Goal: Task Accomplishment & Management: Manage account settings

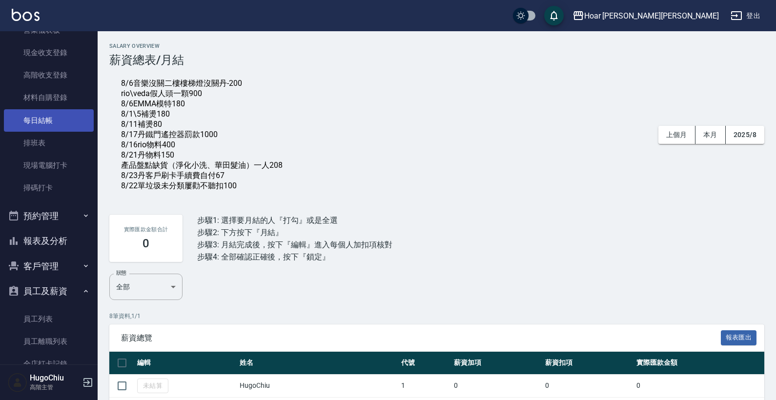
scroll to position [135, 0]
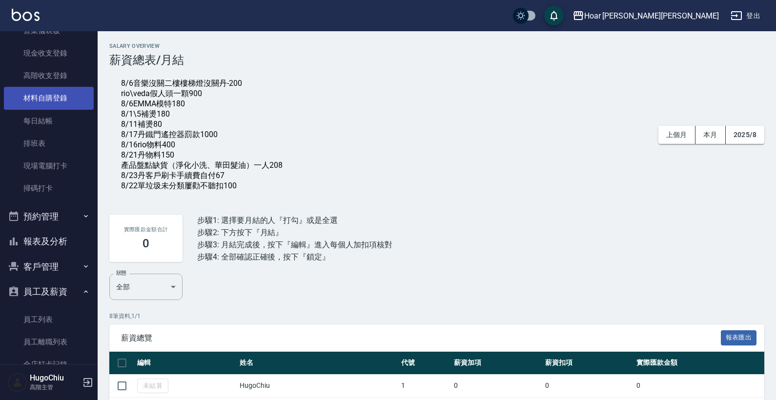
click at [52, 95] on link "材料自購登錄" at bounding box center [49, 98] width 90 height 22
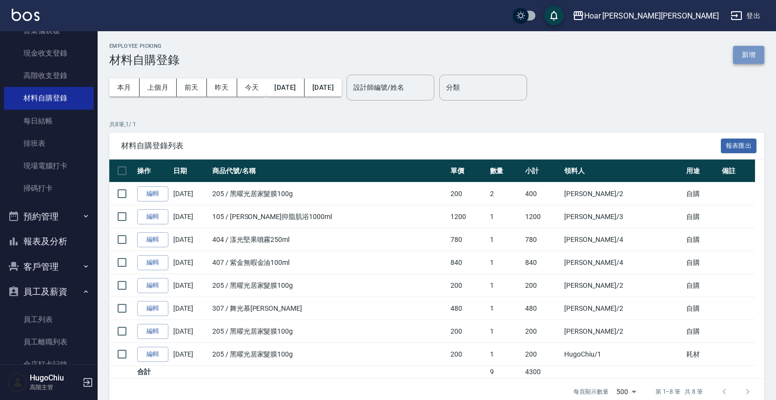
click at [741, 54] on button "新增" at bounding box center [748, 55] width 31 height 18
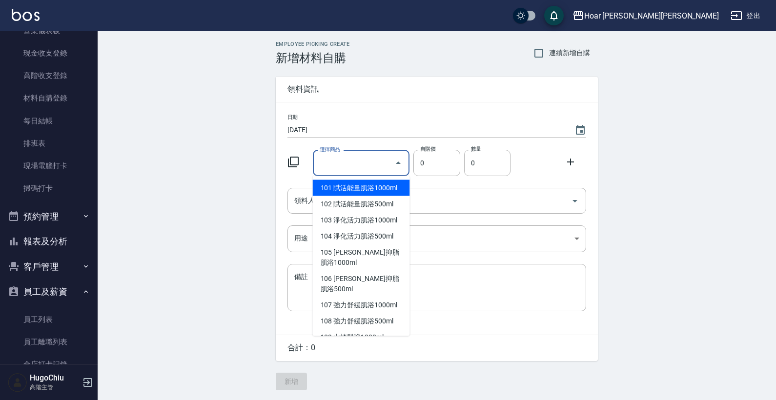
click at [337, 157] on input "選擇商品" at bounding box center [354, 163] width 74 height 17
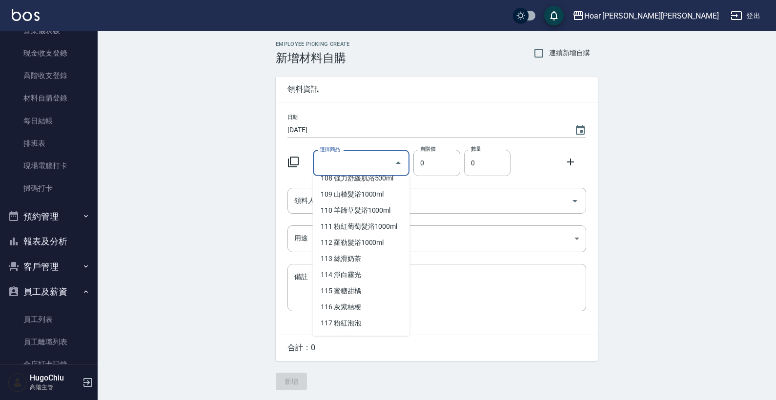
scroll to position [144, 0]
click at [349, 202] on li "109 山楂髮浴1000ml" at bounding box center [361, 193] width 97 height 16
type input "山楂髮浴1000ml"
type input "990"
type input "1"
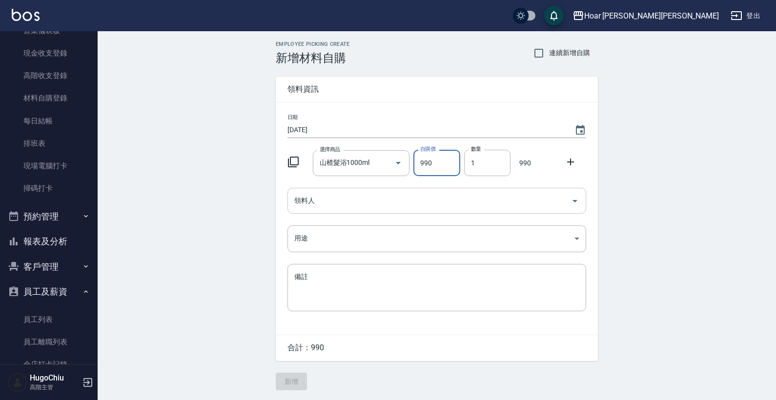
click at [388, 204] on input "領料人" at bounding box center [429, 200] width 275 height 17
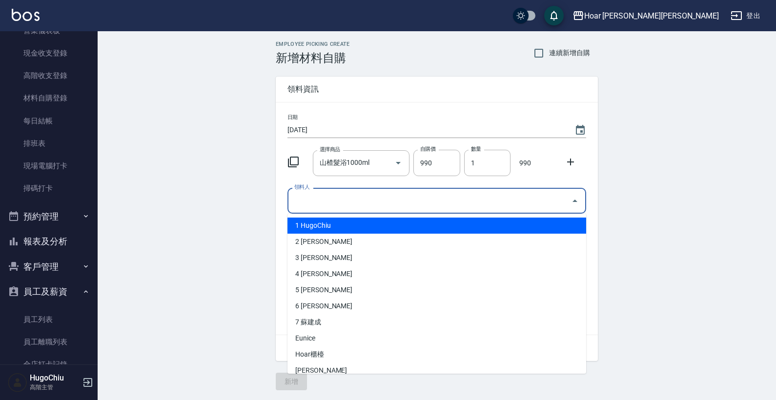
click at [323, 231] on li "1 HugoChiu" at bounding box center [436, 226] width 299 height 16
type input "HugoChiu"
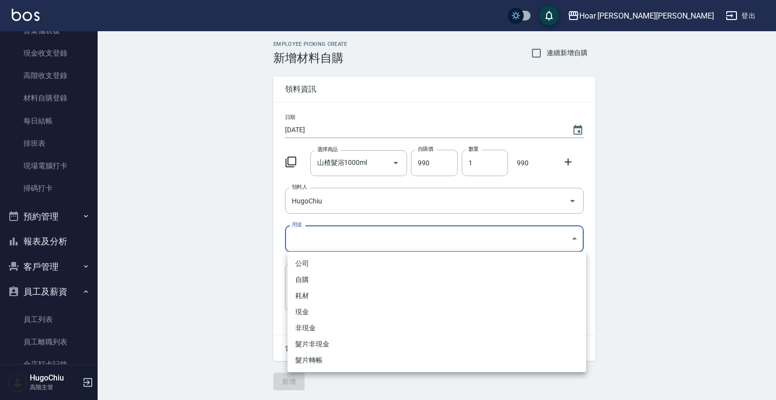
click at [323, 231] on body "Hoar 霍爾沙龍 登出 櫃檯作業 打帳單 帳單列表 掛單列表 座位開單 營業儀表板 現金收支登錄 高階收支登錄 材料自購登錄 每日結帳 排班表 現場電腦打卡…" at bounding box center [388, 200] width 776 height 400
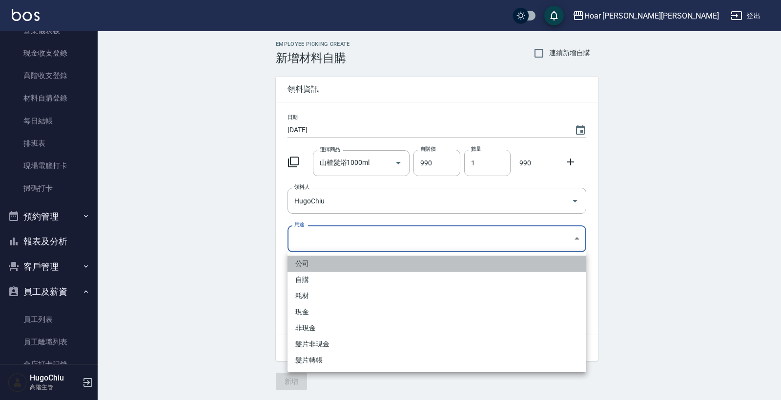
click at [320, 266] on li "公司" at bounding box center [436, 264] width 299 height 16
type input "公司"
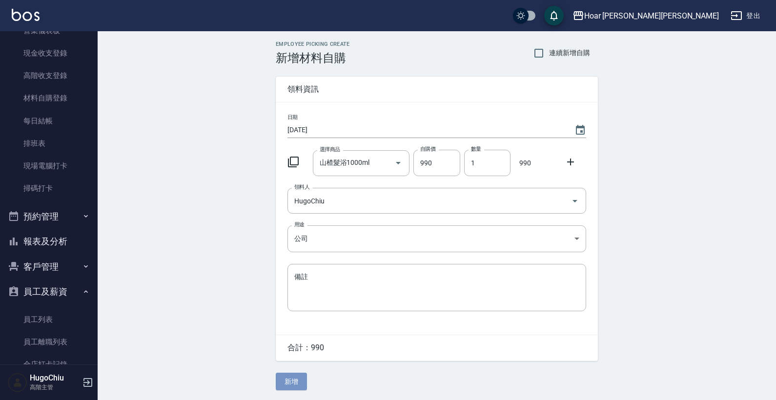
drag, startPoint x: 297, startPoint y: 385, endPoint x: 305, endPoint y: 374, distance: 13.3
click at [297, 385] on button "新增" at bounding box center [291, 382] width 31 height 18
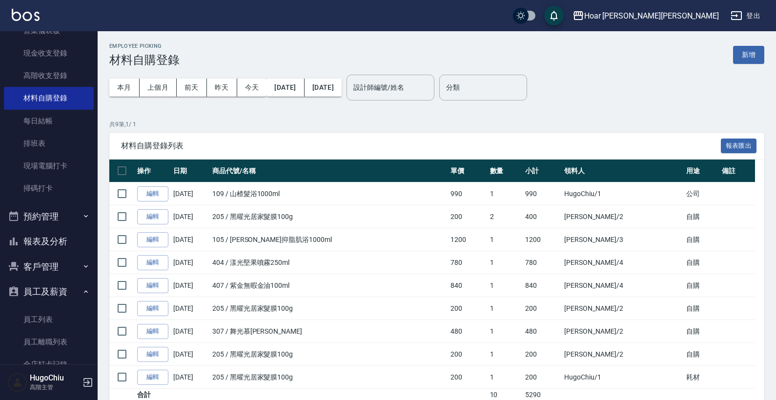
click at [220, 0] on div "Hoar 霍爾沙龍 登出" at bounding box center [388, 15] width 776 height 31
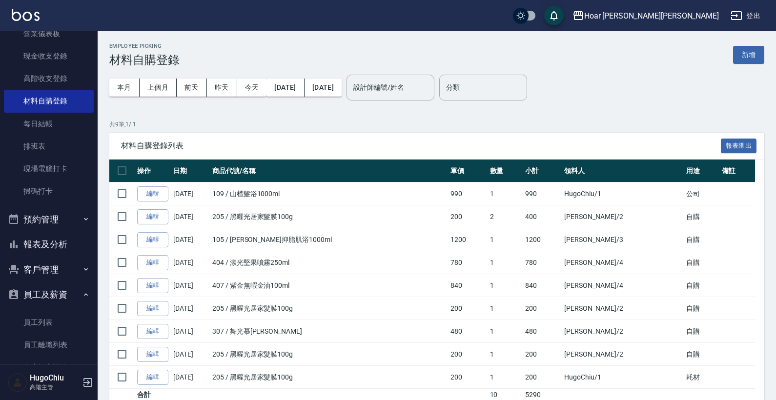
click at [61, 247] on button "報表及分析" at bounding box center [49, 244] width 90 height 25
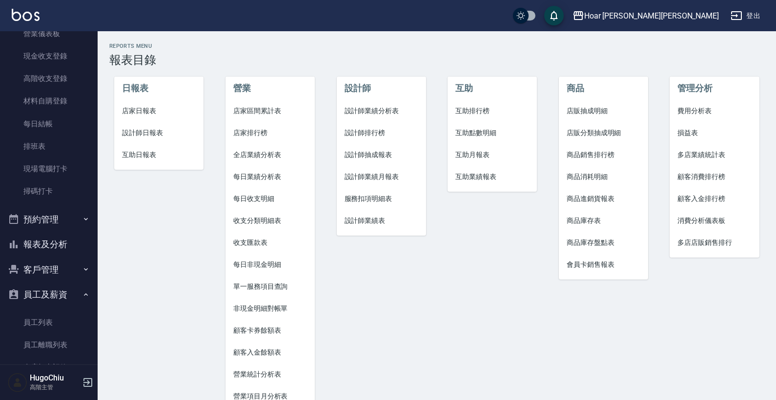
click at [390, 155] on span "設計師抽成報表" at bounding box center [382, 155] width 74 height 10
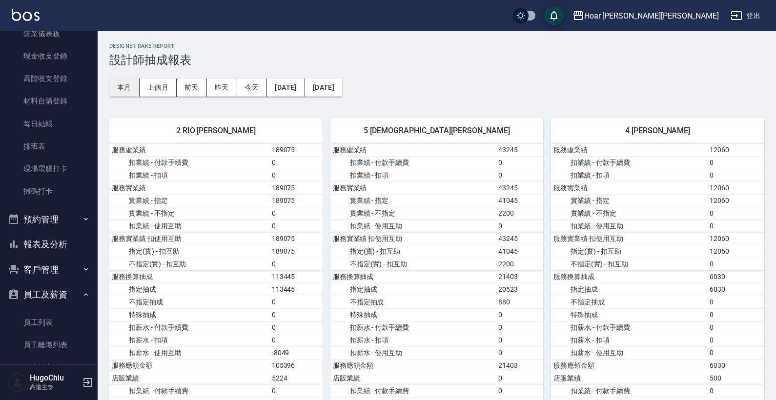
click at [136, 89] on button "本月" at bounding box center [124, 88] width 30 height 18
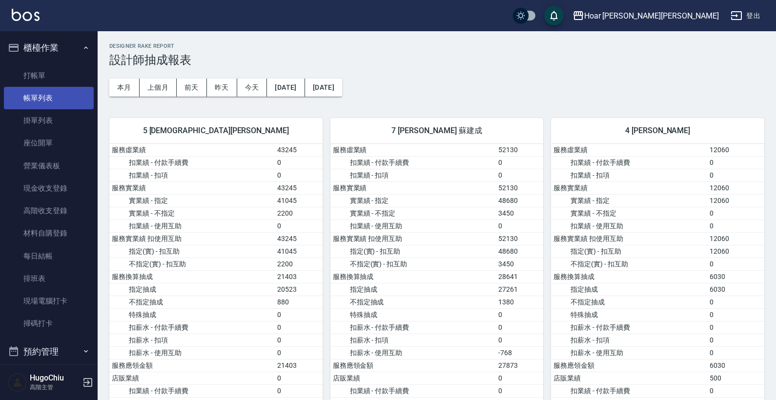
click at [43, 101] on link "帳單列表" at bounding box center [49, 98] width 90 height 22
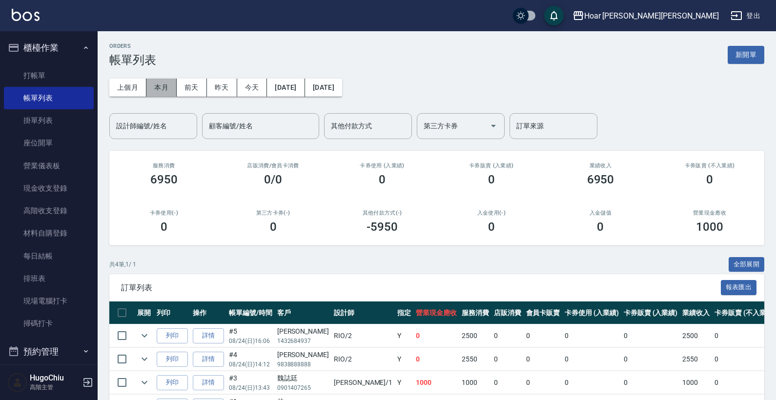
click at [164, 90] on button "本月" at bounding box center [161, 88] width 30 height 18
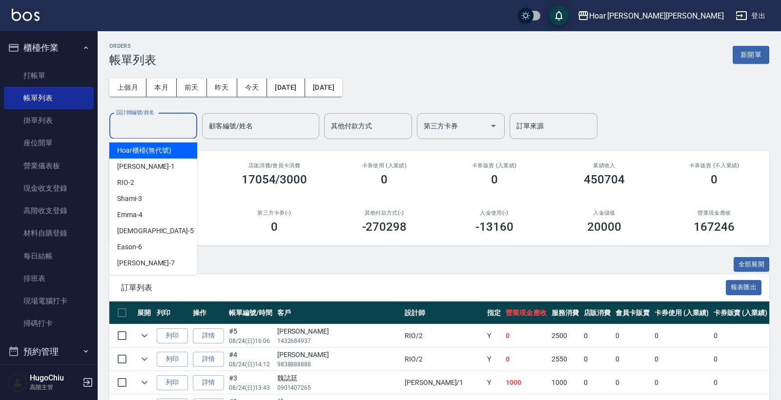
click at [147, 125] on div "設計師編號/姓名 設計師編號/姓名" at bounding box center [153, 126] width 88 height 26
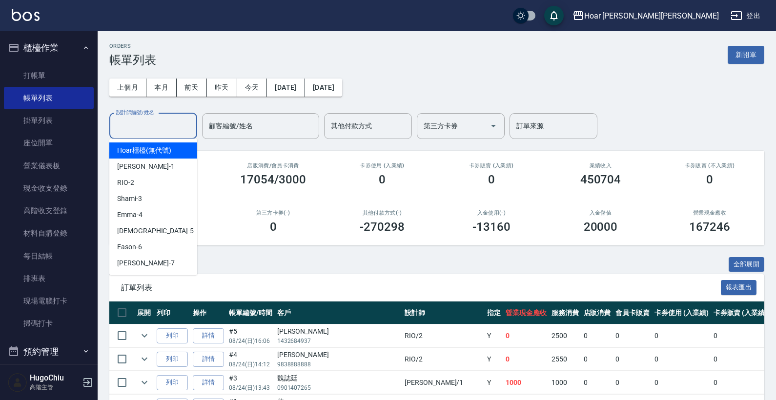
click at [147, 125] on input "設計師編號/姓名" at bounding box center [153, 126] width 79 height 17
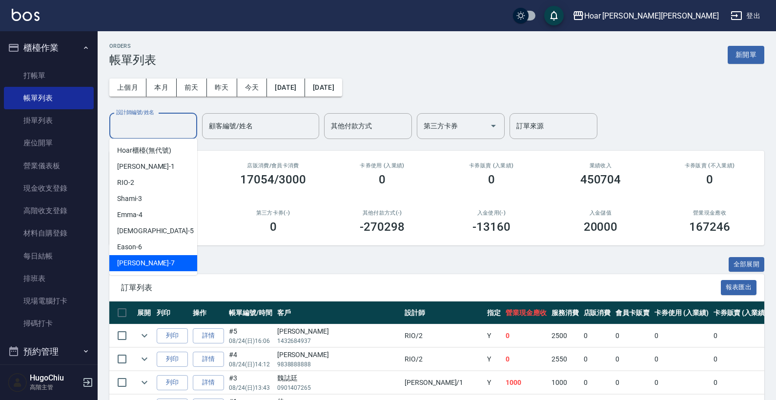
click at [143, 258] on div "[PERSON_NAME] -7" at bounding box center [153, 263] width 88 height 16
type input "[PERSON_NAME]-7"
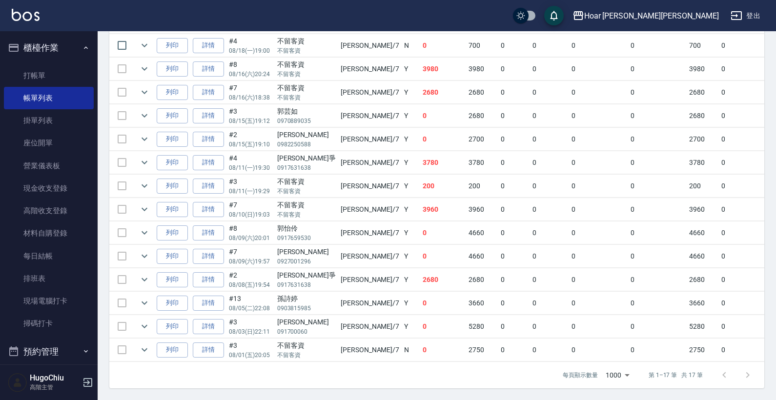
scroll to position [368, 0]
drag, startPoint x: 140, startPoint y: 341, endPoint x: 141, endPoint y: 334, distance: 6.9
click at [140, 344] on icon "expand row" at bounding box center [145, 350] width 12 height 12
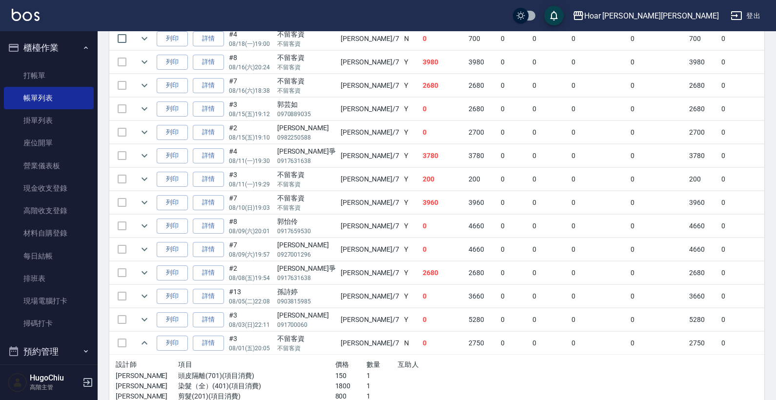
click at [142, 319] on icon "expand row" at bounding box center [145, 320] width 12 height 12
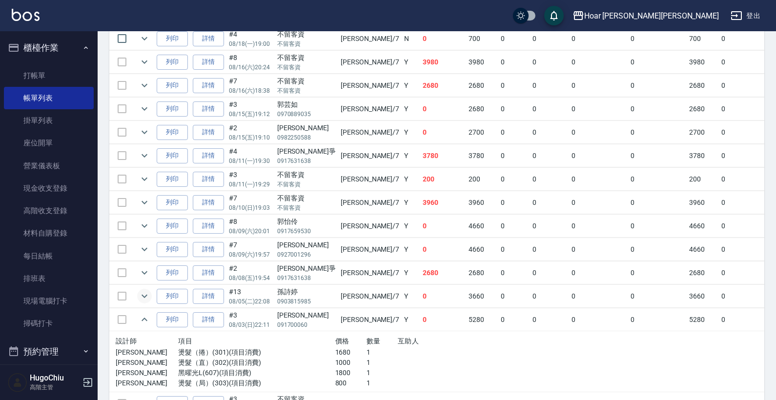
click at [144, 300] on icon "expand row" at bounding box center [145, 296] width 12 height 12
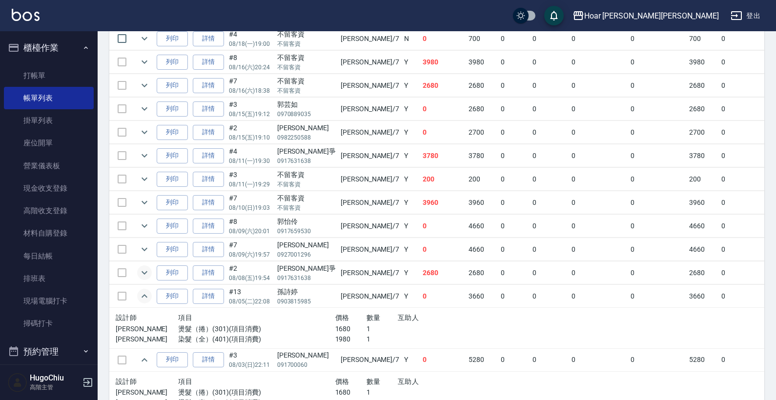
click at [144, 278] on button "expand row" at bounding box center [144, 273] width 15 height 15
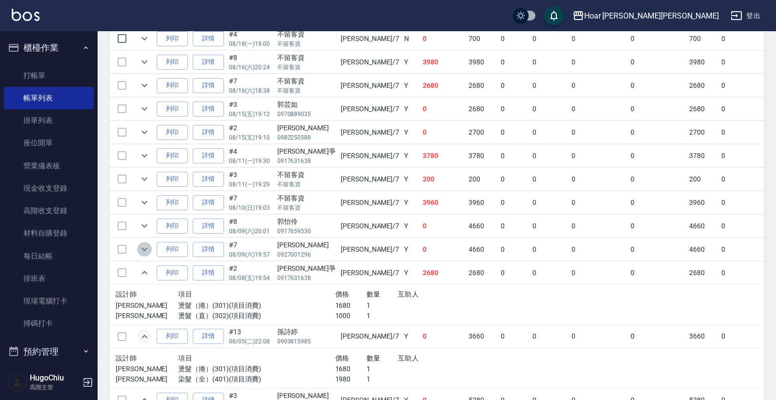
click at [147, 248] on icon "expand row" at bounding box center [145, 249] width 6 height 3
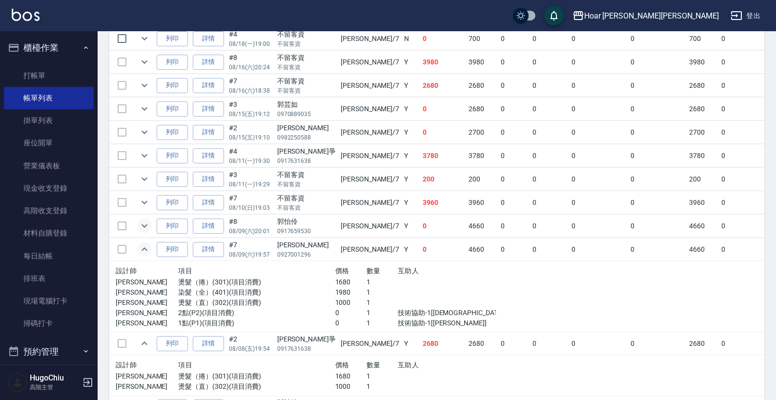
click at [146, 230] on icon "expand row" at bounding box center [145, 226] width 12 height 12
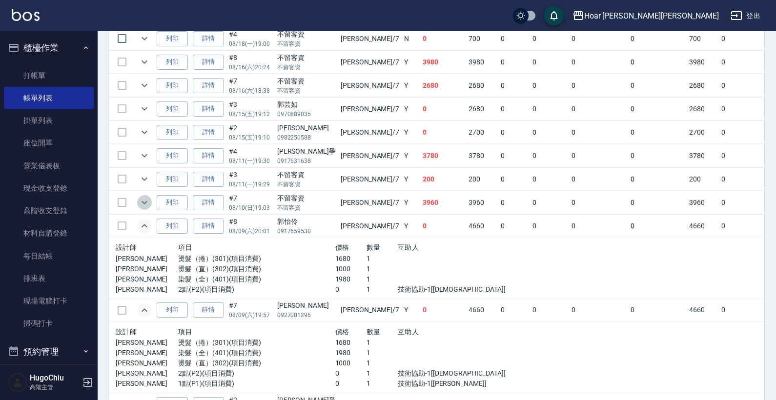
click at [144, 207] on button "expand row" at bounding box center [144, 202] width 15 height 15
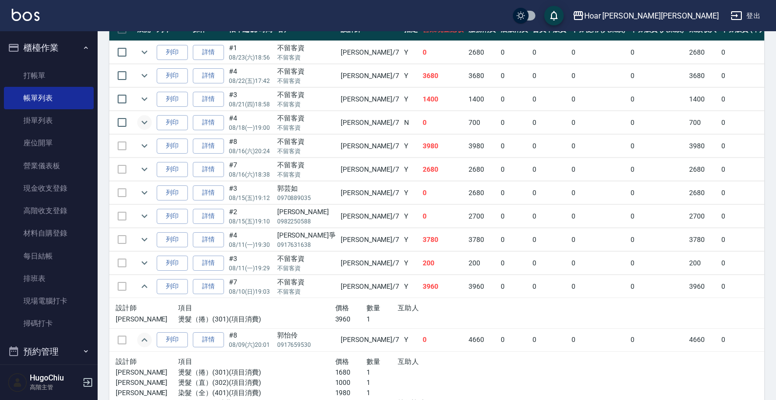
scroll to position [272, 0]
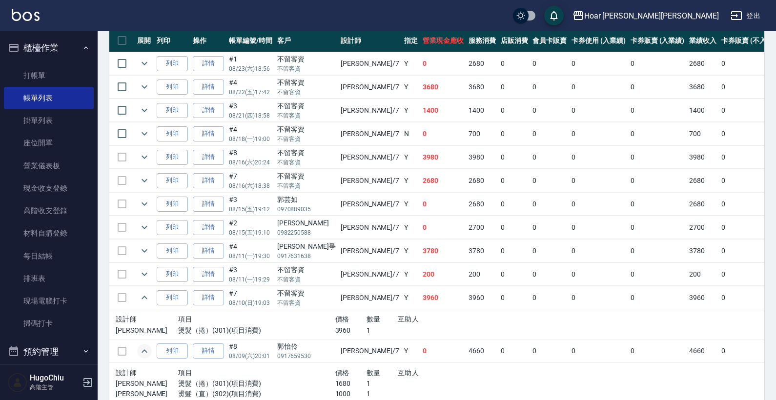
drag, startPoint x: 141, startPoint y: 67, endPoint x: 143, endPoint y: 74, distance: 7.1
click at [141, 67] on icon "expand row" at bounding box center [145, 64] width 12 height 12
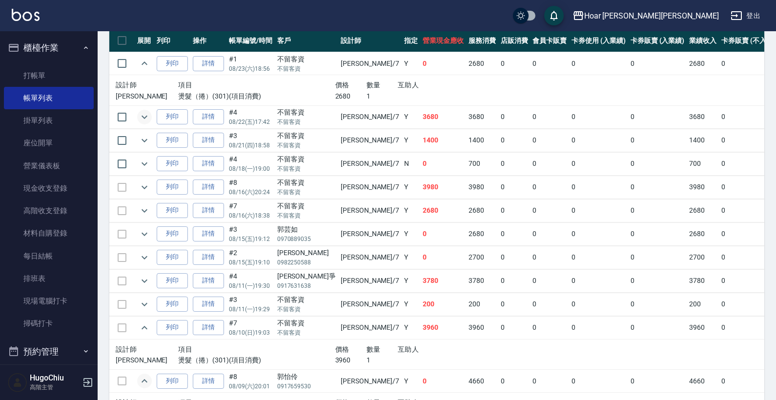
click at [144, 114] on icon "expand row" at bounding box center [145, 117] width 12 height 12
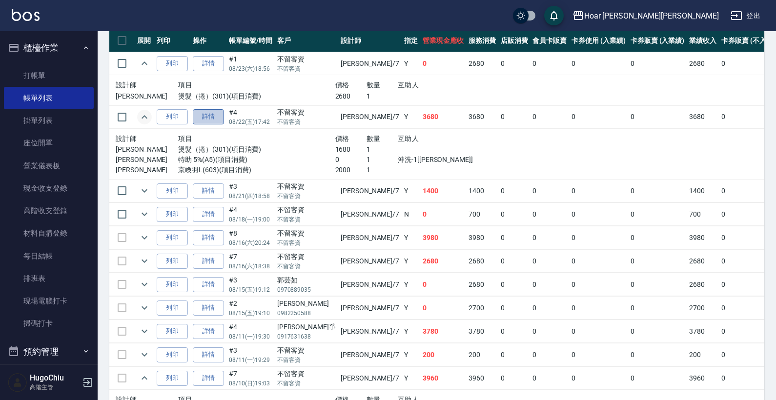
click at [208, 119] on link "詳情" at bounding box center [208, 116] width 31 height 15
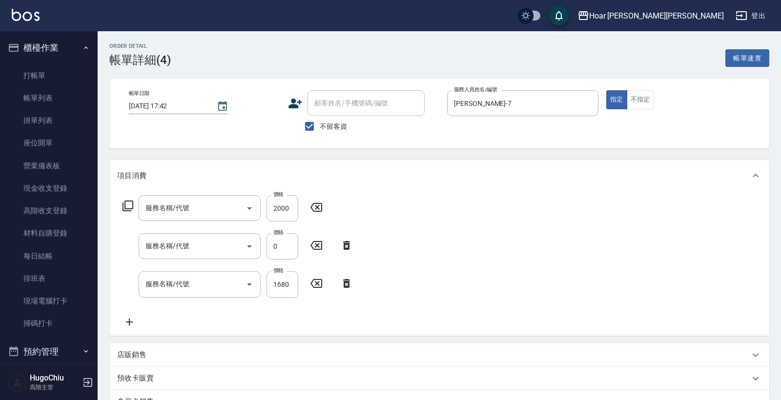
type input "2025/08/22 17:42"
checkbox input "true"
type input "[PERSON_NAME]-7"
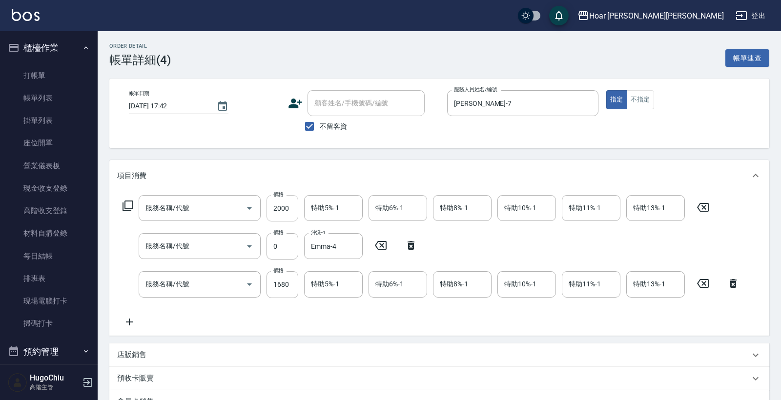
type input "京喚羽L(603)"
type input "特助 5%(A5)"
type input "燙髮（捲）(301)"
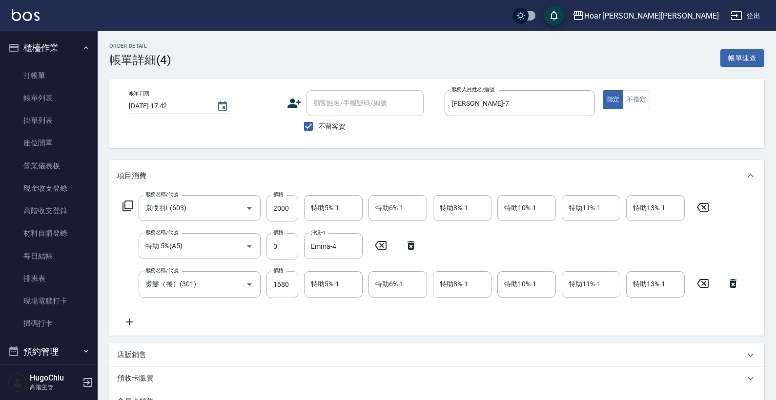
click at [413, 248] on icon at bounding box center [411, 245] width 7 height 9
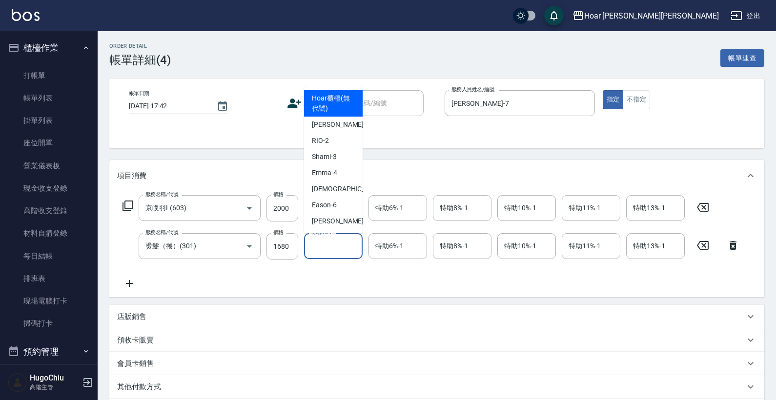
click at [336, 250] on input "特助5%-1" at bounding box center [333, 246] width 50 height 17
click at [335, 175] on span "Emma -4" at bounding box center [324, 173] width 25 height 10
type input "Emma-4"
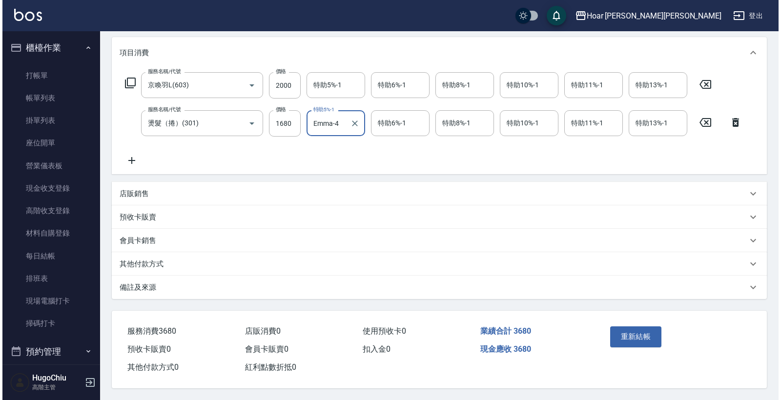
scroll to position [127, 0]
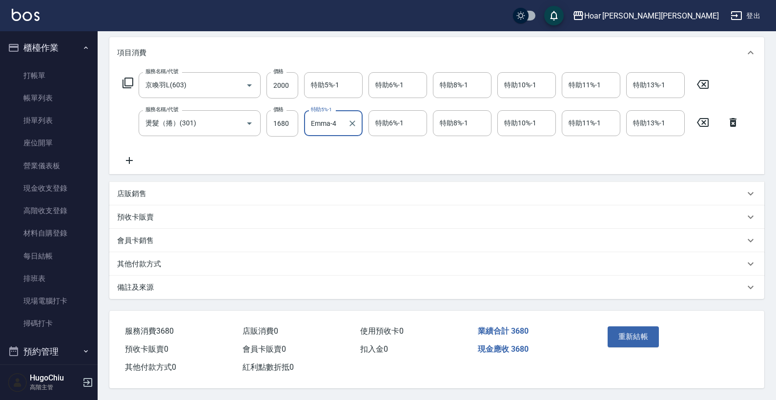
click at [606, 337] on div "重新結帳" at bounding box center [638, 344] width 69 height 42
click at [609, 336] on button "重新結帳" at bounding box center [634, 337] width 52 height 20
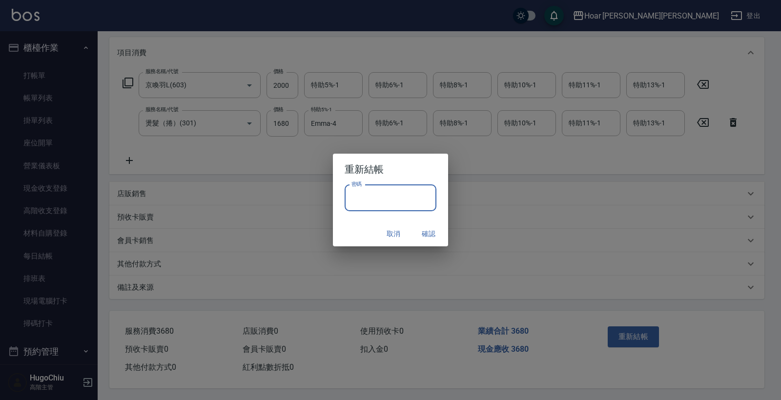
click at [411, 202] on input "密碼" at bounding box center [391, 198] width 92 height 26
type input "**********"
click at [395, 233] on button "取消" at bounding box center [393, 234] width 31 height 18
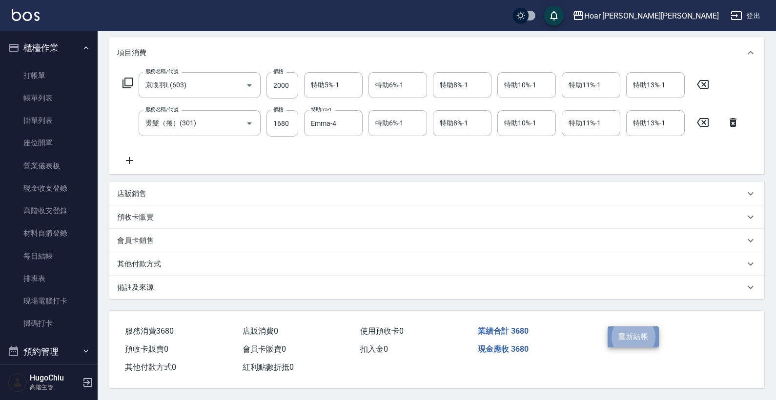
click at [632, 331] on button "重新結帳" at bounding box center [634, 337] width 52 height 20
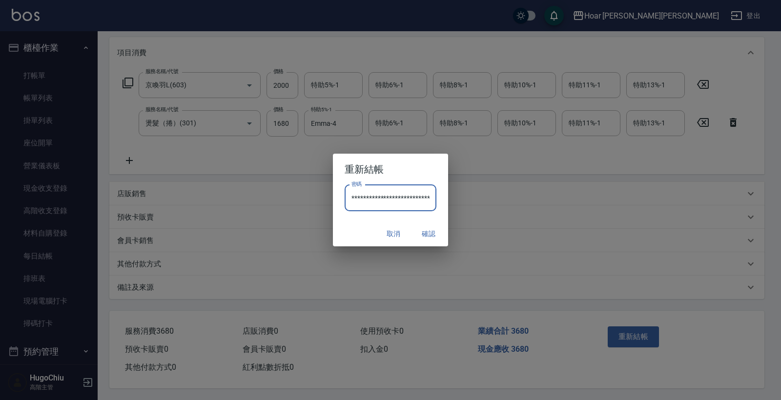
drag, startPoint x: 430, startPoint y: 203, endPoint x: 368, endPoint y: 203, distance: 62.0
click at [369, 204] on input "**********" at bounding box center [391, 198] width 92 height 26
drag, startPoint x: 358, startPoint y: 200, endPoint x: 421, endPoint y: 198, distance: 63.5
click at [421, 198] on input "**********" at bounding box center [391, 198] width 92 height 26
drag, startPoint x: 419, startPoint y: 199, endPoint x: 355, endPoint y: 198, distance: 64.4
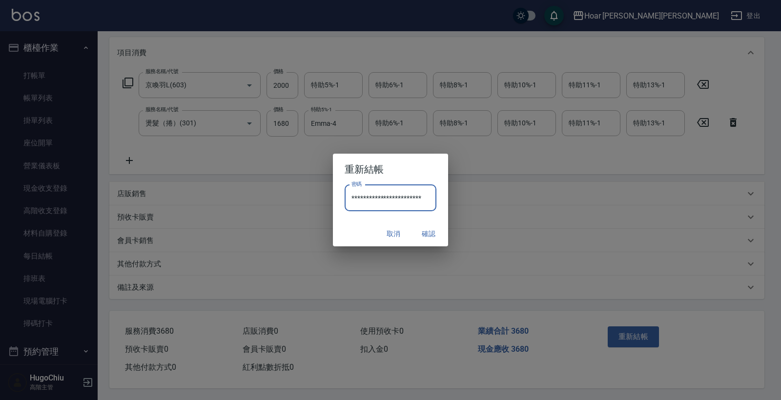
click at [355, 198] on input "**********" at bounding box center [391, 198] width 92 height 26
type input "**"
drag, startPoint x: 390, startPoint y: 196, endPoint x: 324, endPoint y: 197, distance: 66.9
click at [324, 197] on div "重新結帳 密碼 ** 密碼 取消 確認" at bounding box center [390, 200] width 781 height 400
type input "*"
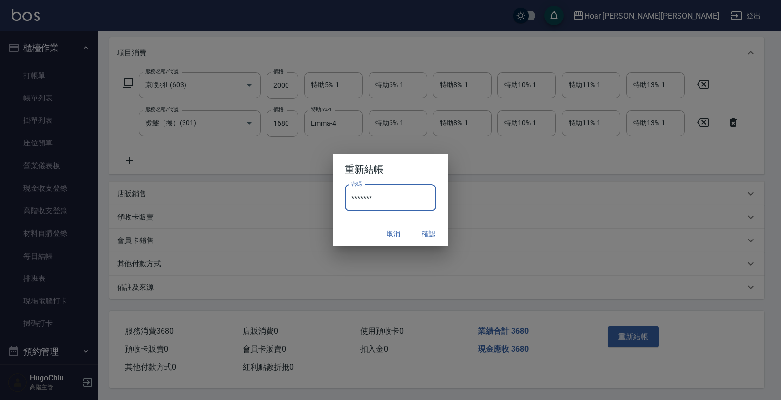
type input "********"
click at [423, 229] on button "確認" at bounding box center [428, 234] width 31 height 18
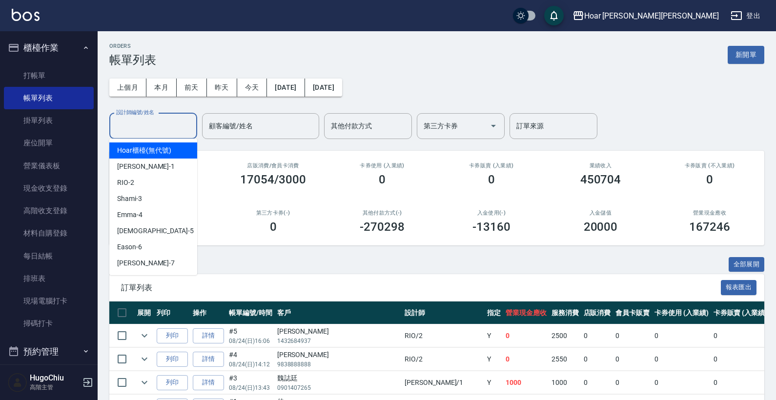
click at [163, 125] on div "設計師編號/姓名 設計師編號/姓名" at bounding box center [153, 126] width 88 height 26
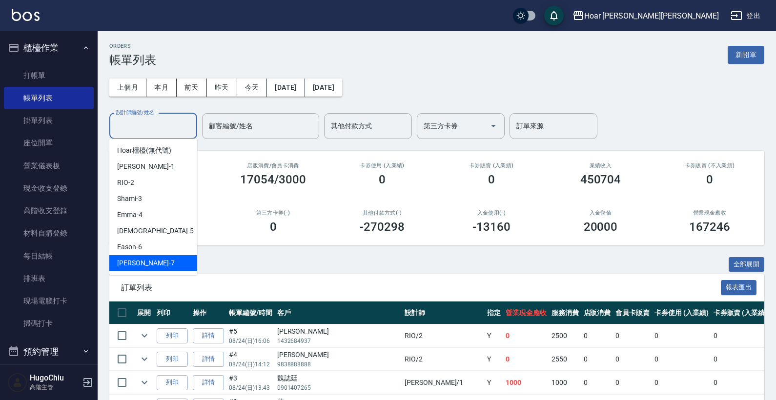
click at [140, 260] on div "[PERSON_NAME] -7" at bounding box center [153, 263] width 88 height 16
type input "[PERSON_NAME]-7"
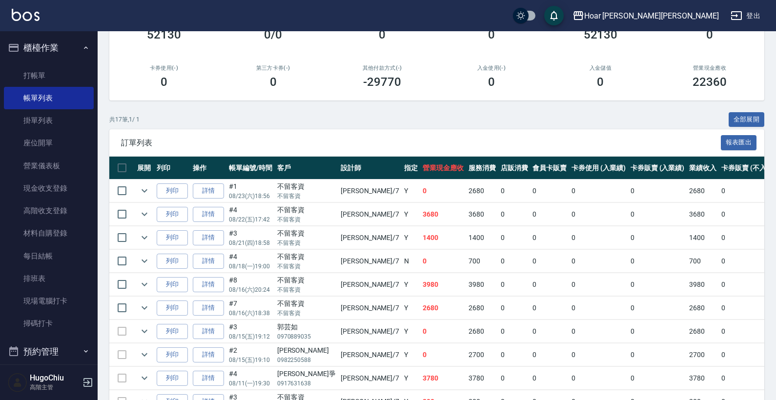
scroll to position [152, 0]
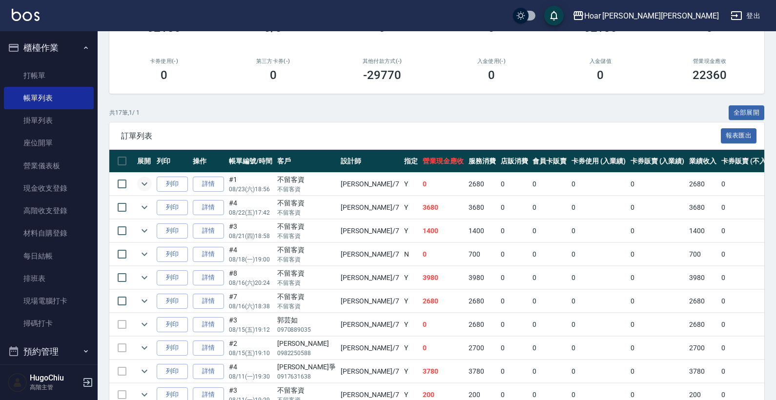
click at [147, 186] on icon "expand row" at bounding box center [145, 184] width 12 height 12
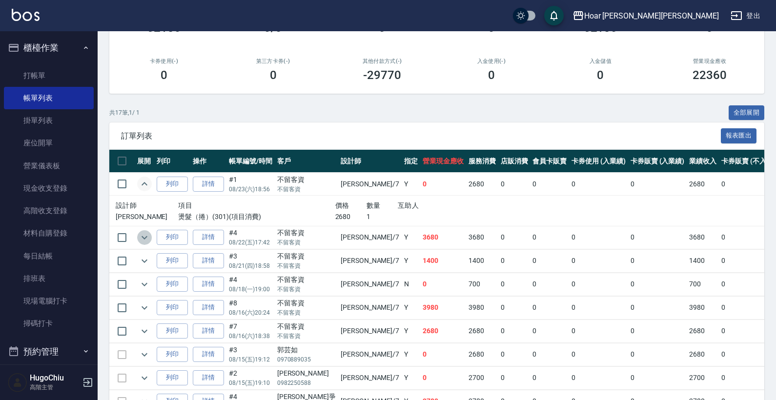
click at [145, 239] on icon "expand row" at bounding box center [145, 238] width 12 height 12
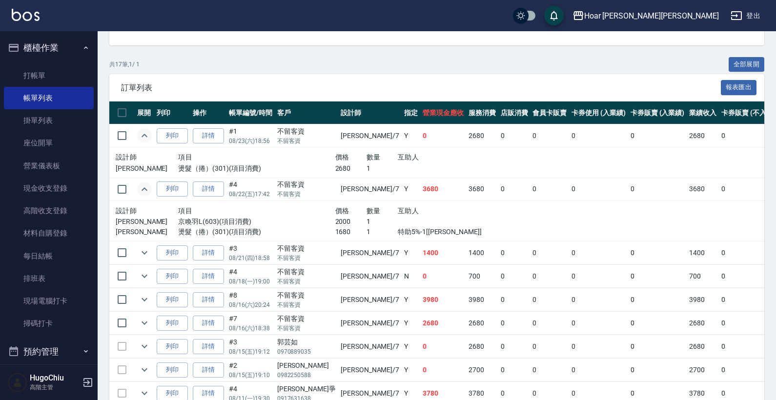
scroll to position [224, 0]
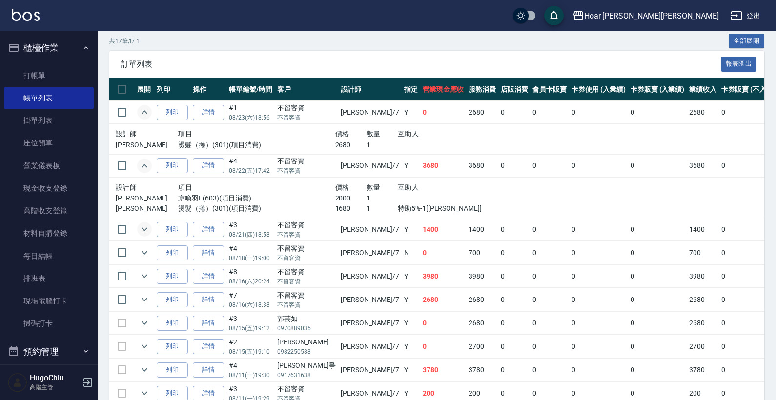
click at [142, 228] on icon "expand row" at bounding box center [145, 230] width 12 height 12
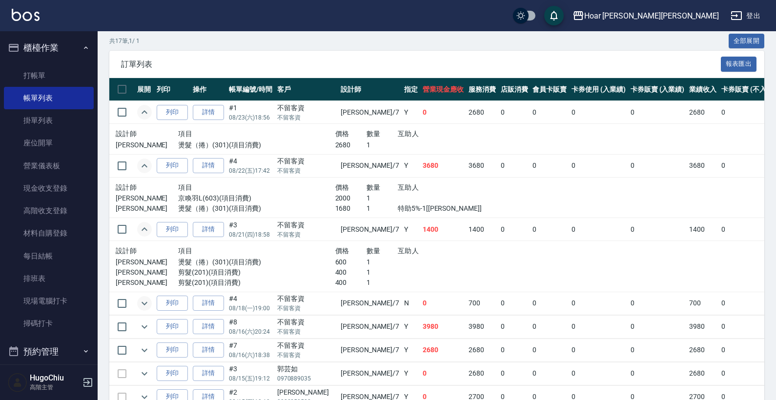
click at [143, 302] on icon "expand row" at bounding box center [145, 303] width 6 height 3
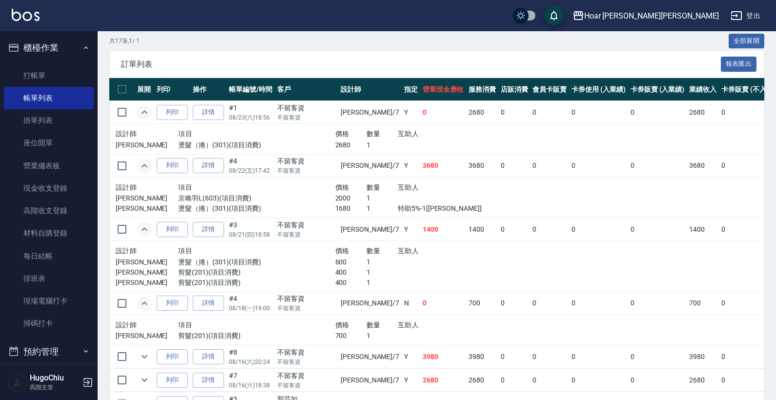
scroll to position [312, 0]
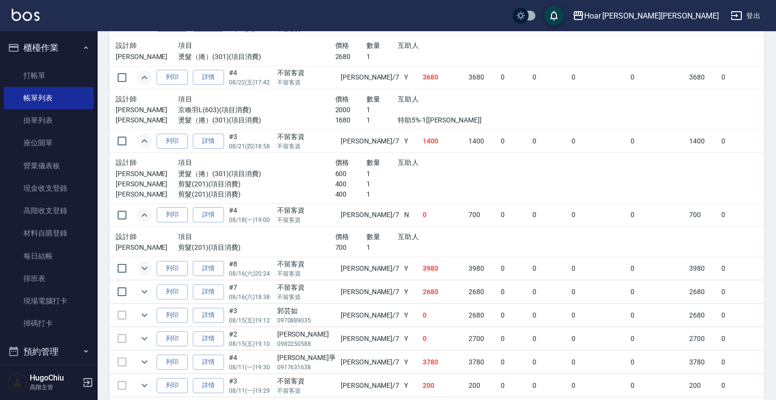
click at [146, 264] on icon "expand row" at bounding box center [145, 269] width 12 height 12
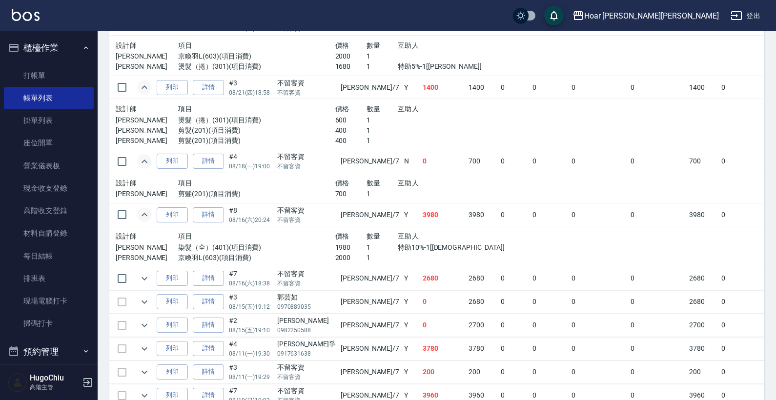
scroll to position [373, 0]
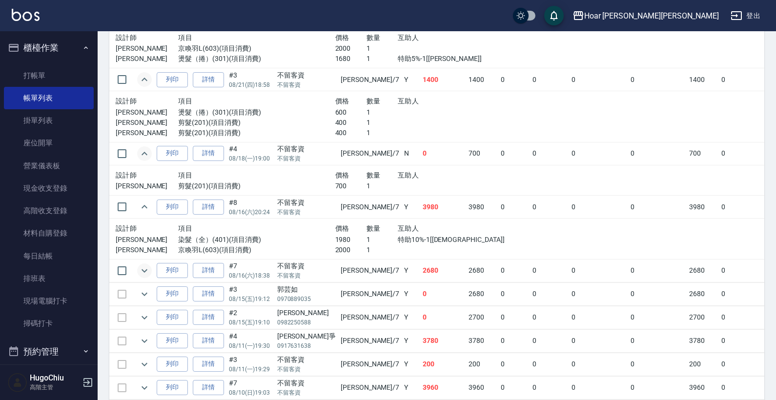
click at [145, 266] on icon "expand row" at bounding box center [145, 271] width 12 height 12
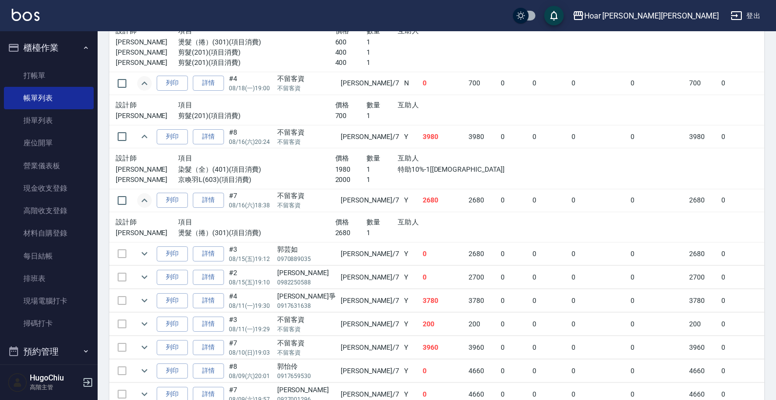
scroll to position [448, 0]
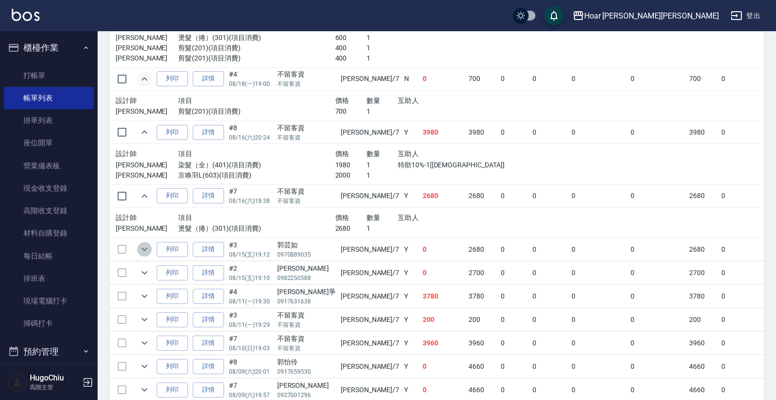
click at [147, 250] on icon "expand row" at bounding box center [145, 250] width 12 height 12
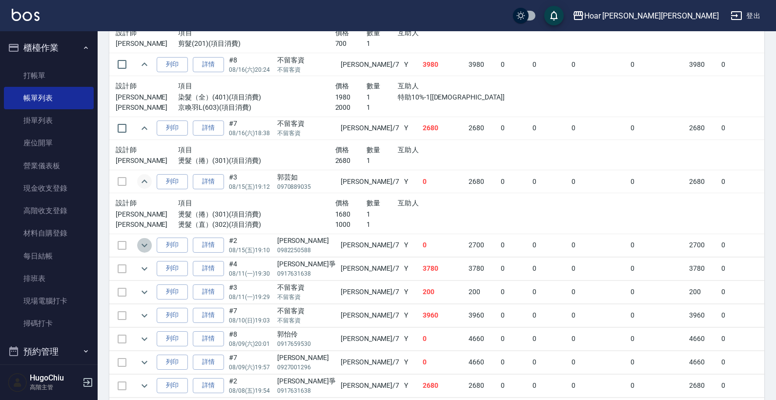
click at [146, 246] on icon "expand row" at bounding box center [145, 246] width 12 height 12
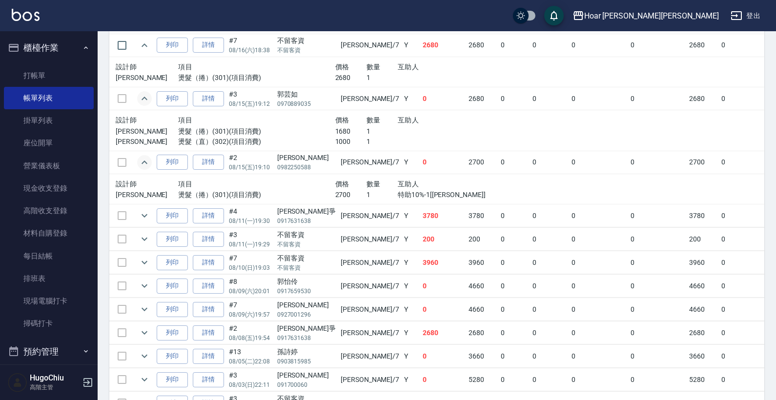
scroll to position [560, 0]
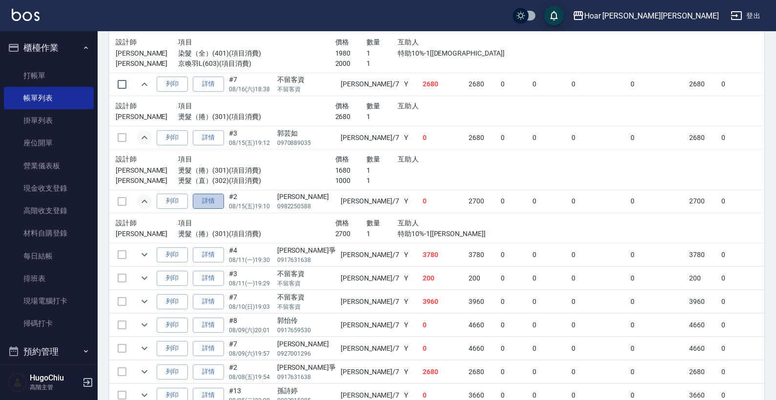
click at [208, 201] on link "詳情" at bounding box center [208, 201] width 31 height 15
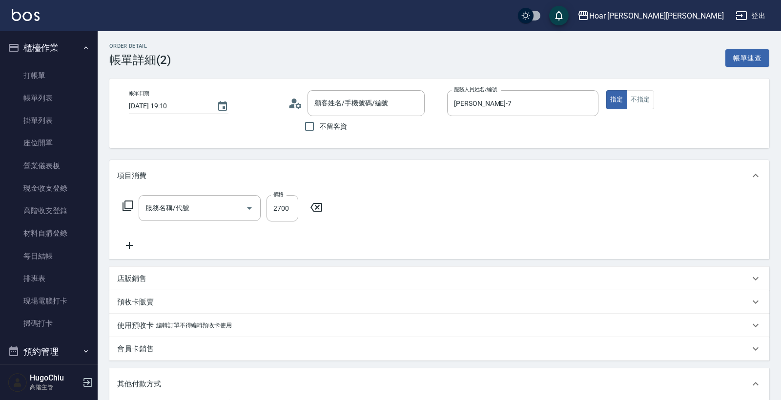
type input "2025/08/15 19:10"
type input "[PERSON_NAME]-7"
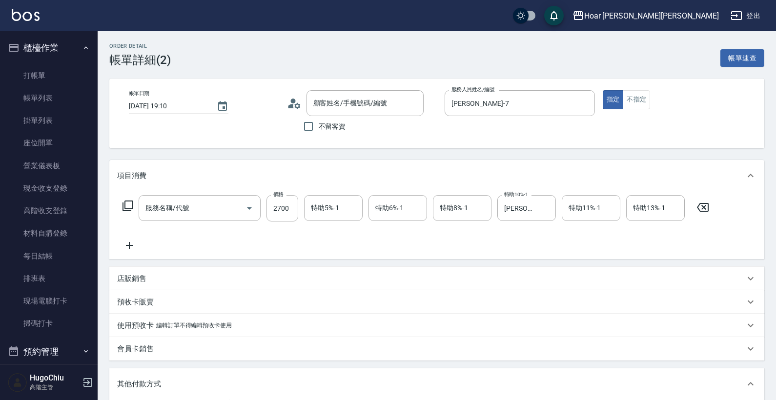
type input "燙髮（捲）(301)"
type input "劉s/0982250588/"
click at [546, 212] on icon "Clear" at bounding box center [546, 209] width 10 height 10
click at [654, 212] on input "特助13%-1" at bounding box center [656, 208] width 50 height 17
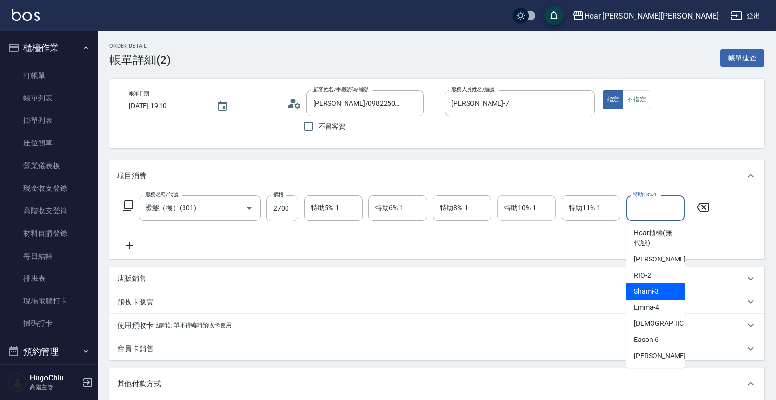
click at [657, 297] on div "Shami -3" at bounding box center [655, 292] width 59 height 16
type input "Shami-3"
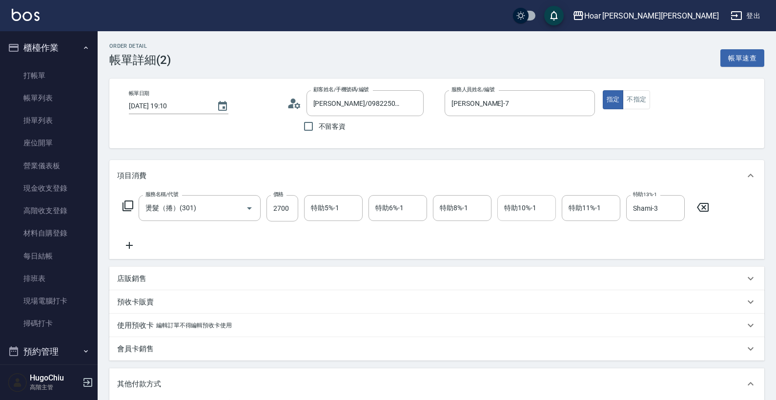
click at [621, 249] on div "服務名稱/代號 燙髮（捲）(301) 服務名稱/代號 價格 2700 價格 特助5%-1 特助5%-1 特助6%-1 特助6%-1 特助8%-1 特助8%-1…" at bounding box center [416, 223] width 598 height 56
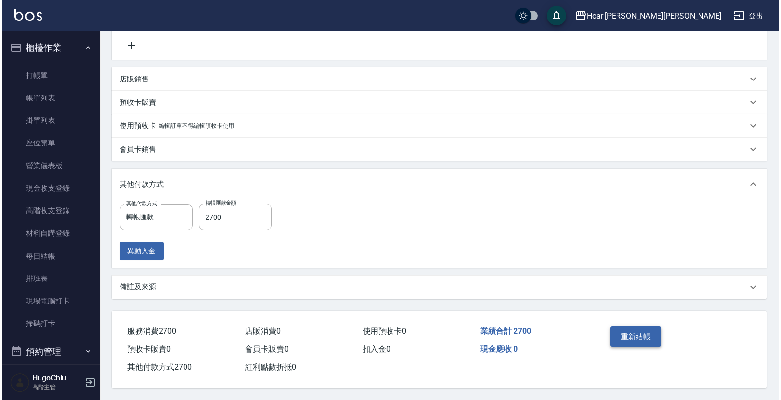
scroll to position [204, 0]
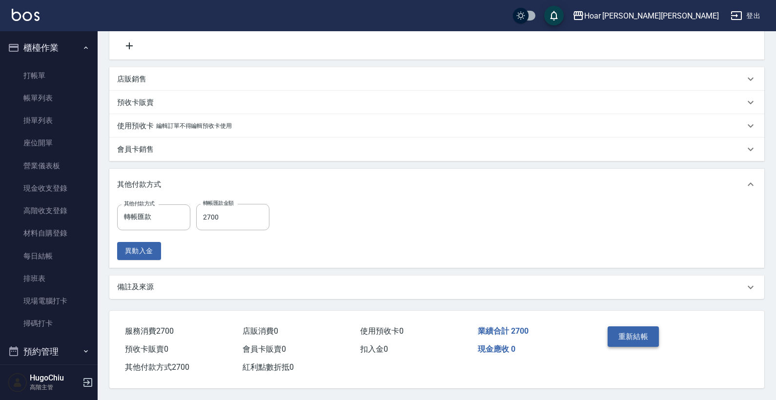
click at [648, 341] on button "重新結帳" at bounding box center [634, 337] width 52 height 20
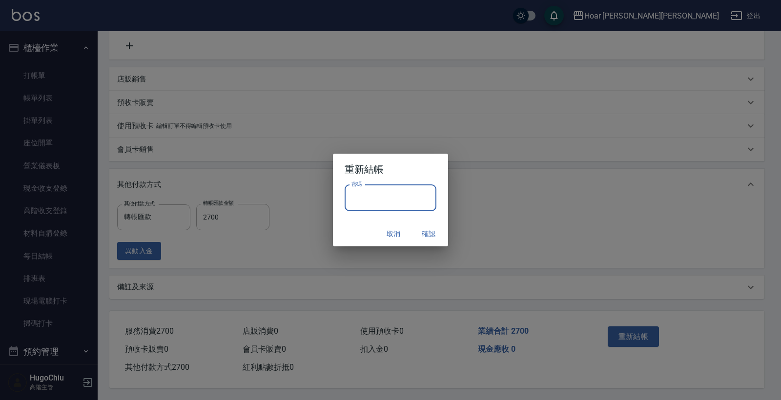
click at [421, 208] on input "密碼" at bounding box center [391, 198] width 92 height 26
type input "********"
click at [423, 239] on button "確認" at bounding box center [428, 234] width 31 height 18
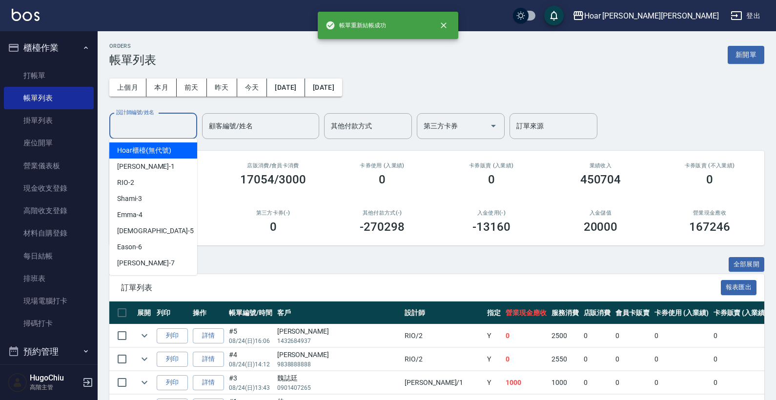
click at [152, 129] on div "設計師編號/姓名 設計師編號/姓名" at bounding box center [153, 126] width 88 height 26
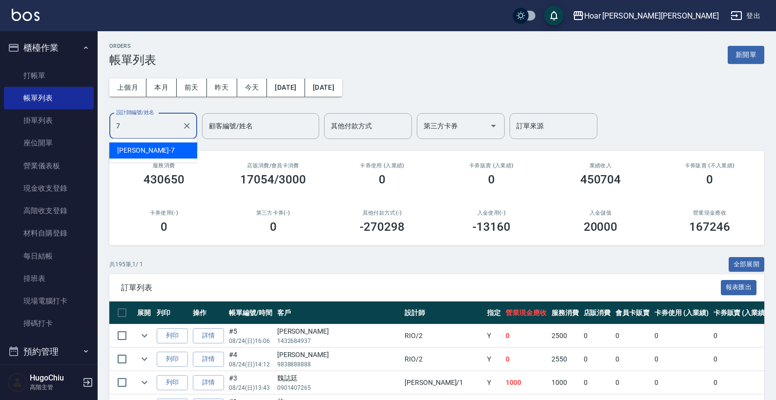
type input "[PERSON_NAME]-7"
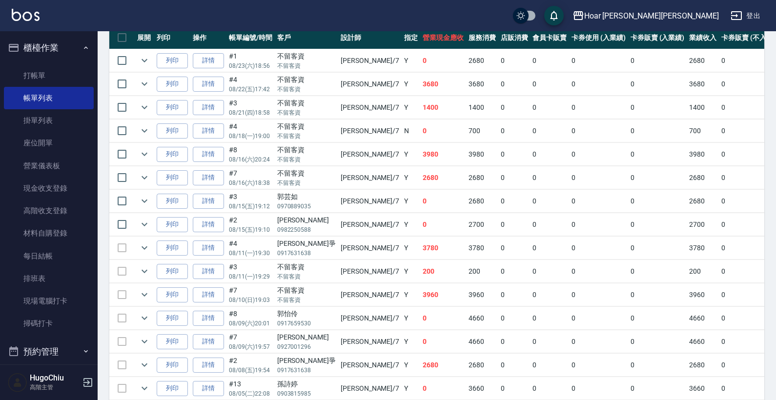
scroll to position [276, 0]
click at [150, 244] on icon "expand row" at bounding box center [145, 248] width 12 height 12
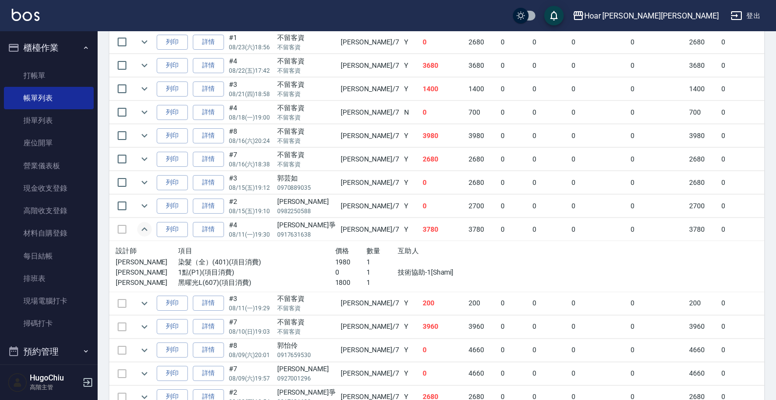
scroll to position [310, 0]
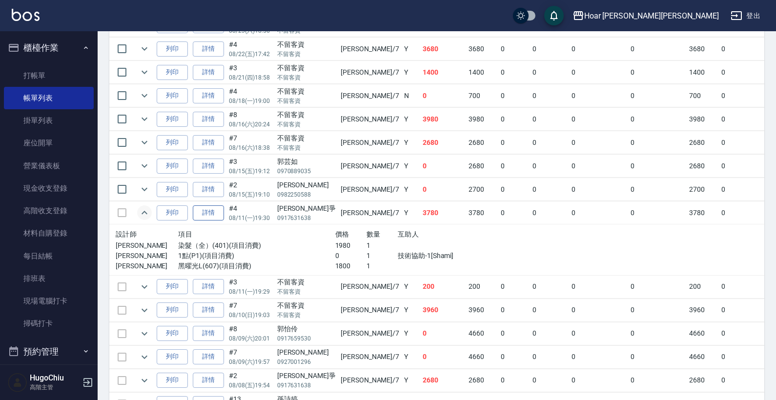
click at [203, 216] on link "詳情" at bounding box center [208, 212] width 31 height 15
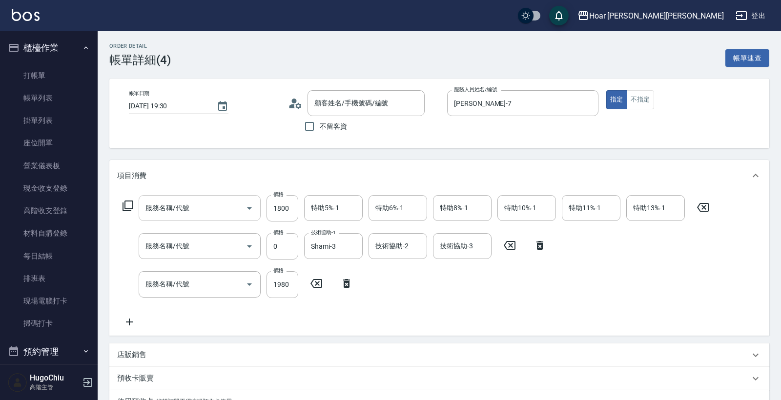
type input "2025/08/11 19:30"
type input "[PERSON_NAME]-7"
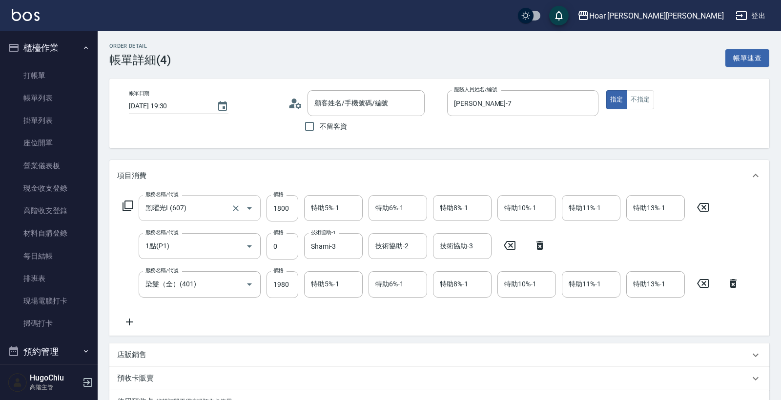
type input "黑曜光L(607)"
type input "1點(P1)"
type input "染髮（全）(401)"
type input "呂廷爭/0917631638/"
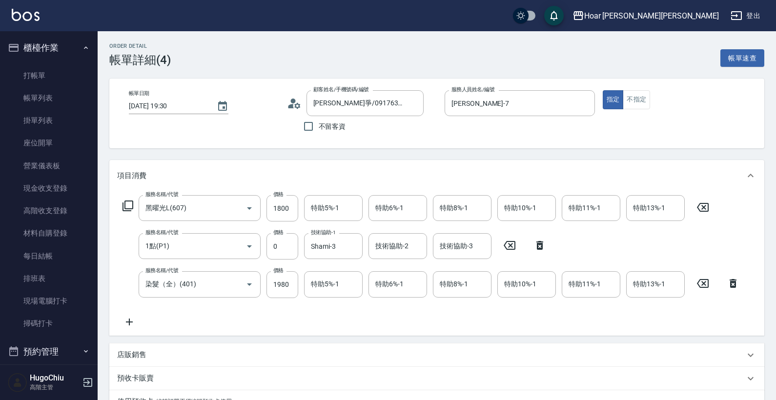
click at [535, 245] on icon at bounding box center [540, 246] width 24 height 12
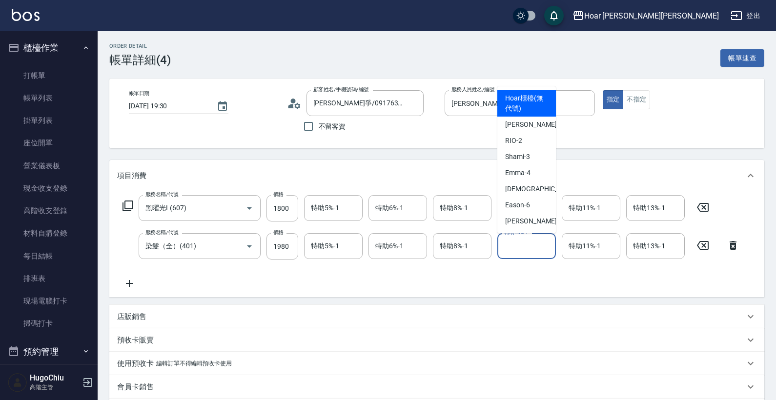
click at [541, 245] on input "特助10%-1" at bounding box center [527, 246] width 50 height 17
click at [456, 291] on div "服務名稱/代號 黑曜光L(607) 服務名稱/代號 價格 1800 價格 特助5%-1 特助5%-1 特助6%-1 特助6%-1 特助8%-1 特助8%-1 …" at bounding box center [436, 244] width 655 height 106
click at [532, 247] on input "特助10%-1" at bounding box center [527, 246] width 50 height 17
click at [522, 159] on span "Shami -3" at bounding box center [517, 157] width 25 height 10
type input "Shami-3"
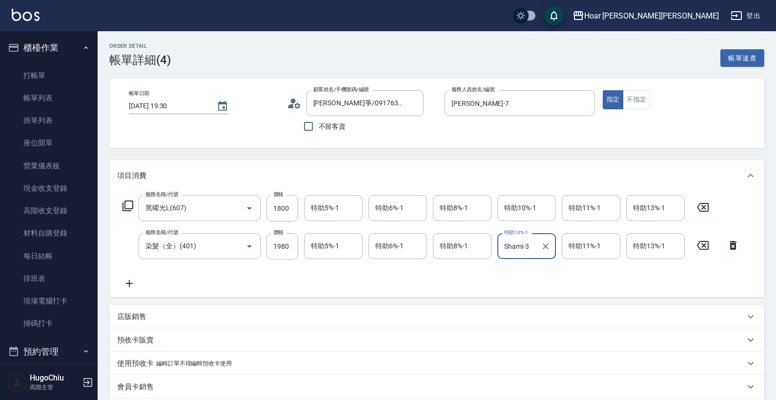
click at [507, 283] on div "服務名稱/代號 黑曜光L(607) 服務名稱/代號 價格 1800 價格 特助5%-1 特助5%-1 特助6%-1 特助6%-1 特助8%-1 特助8%-1 …" at bounding box center [431, 242] width 628 height 94
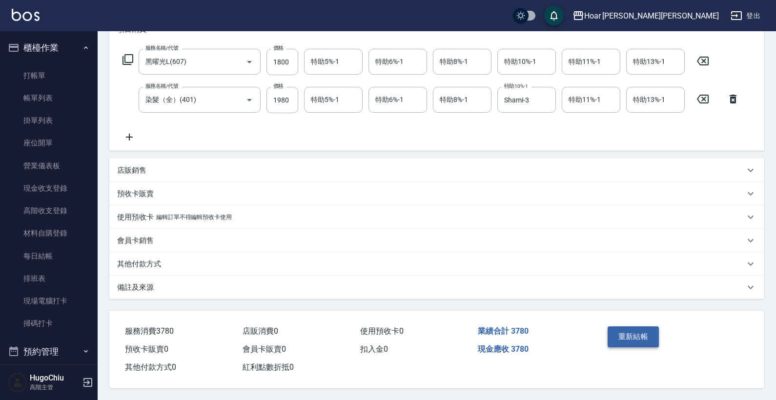
click at [616, 331] on button "重新結帳" at bounding box center [634, 337] width 52 height 20
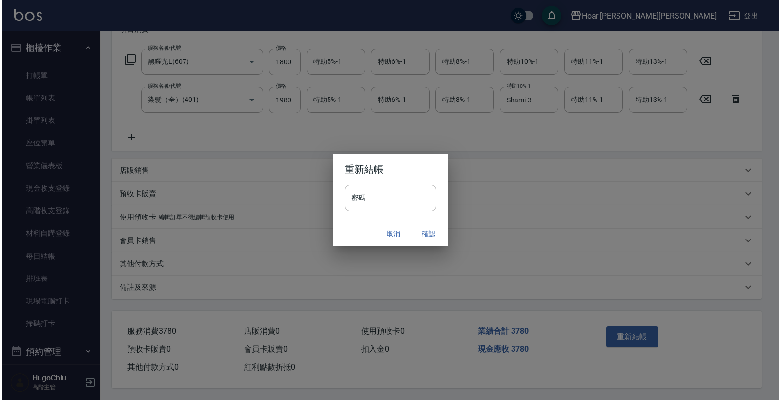
scroll to position [151, 0]
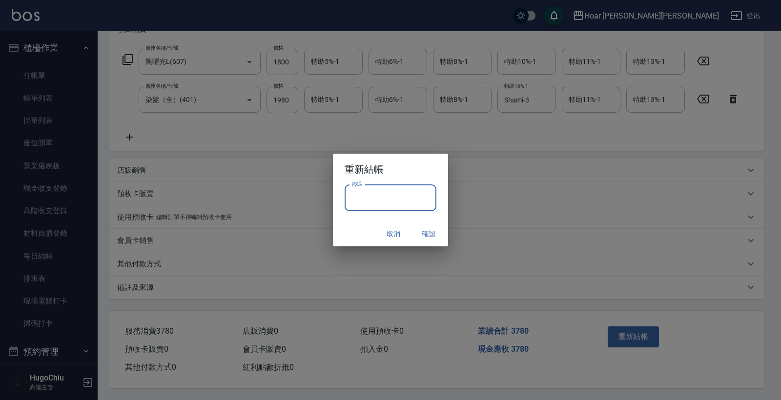
click at [415, 194] on input "密碼" at bounding box center [391, 198] width 92 height 26
type input "********"
click at [429, 235] on button "確認" at bounding box center [428, 234] width 31 height 18
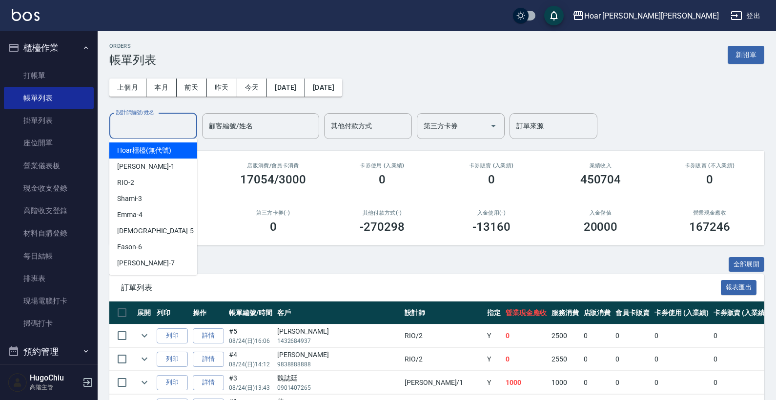
drag, startPoint x: 118, startPoint y: 128, endPoint x: 158, endPoint y: 162, distance: 52.0
click at [118, 128] on div "設計師編號/姓名 設計師編號/姓名" at bounding box center [153, 126] width 88 height 26
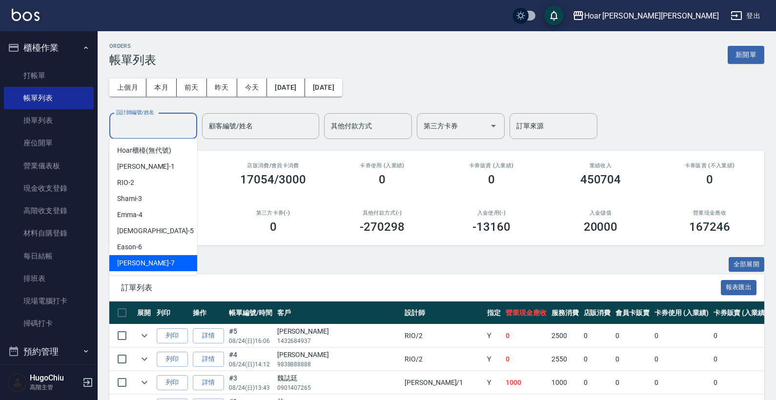
click at [142, 265] on div "[PERSON_NAME] -7" at bounding box center [153, 263] width 88 height 16
type input "[PERSON_NAME]-7"
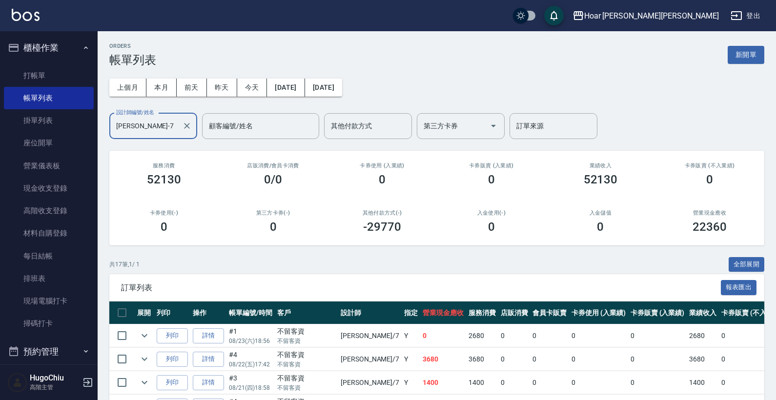
click at [217, 265] on div "共 17 筆, 1 / 1 全部展開" at bounding box center [436, 264] width 655 height 15
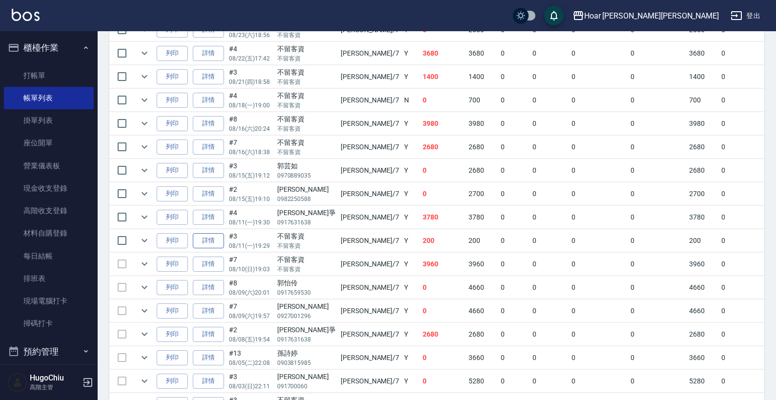
scroll to position [317, 0]
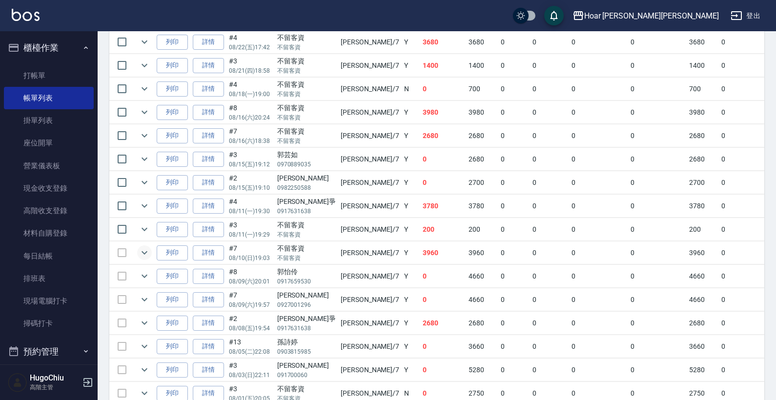
click at [141, 252] on icon "expand row" at bounding box center [145, 253] width 12 height 12
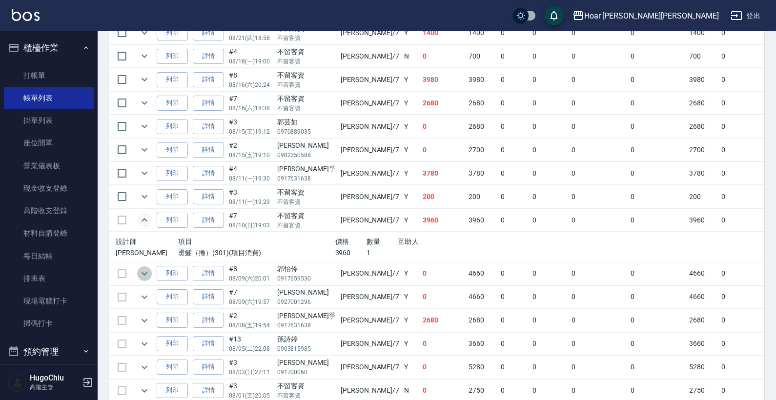
click at [147, 273] on icon "expand row" at bounding box center [145, 274] width 12 height 12
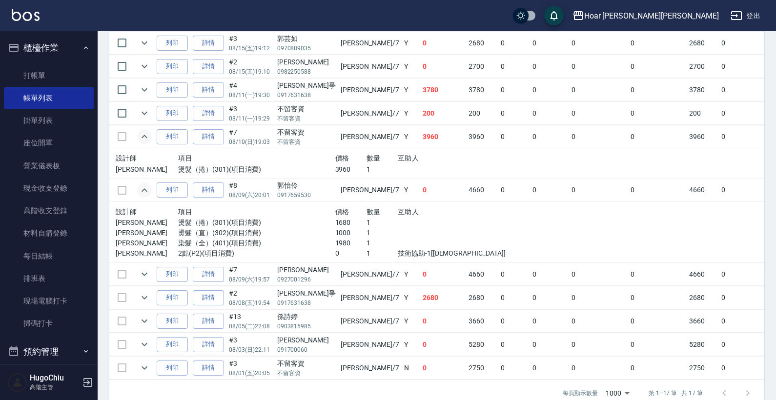
scroll to position [434, 0]
click at [216, 185] on link "詳情" at bounding box center [208, 189] width 31 height 15
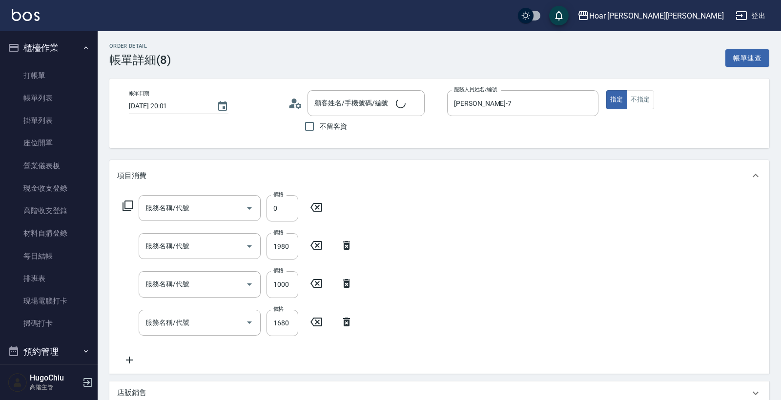
type input "[DATE] 20:01"
type input "[PERSON_NAME]-7"
type input "2點(P2)"
type input "染髮（全）(401)"
type input "燙髮（直）(302)"
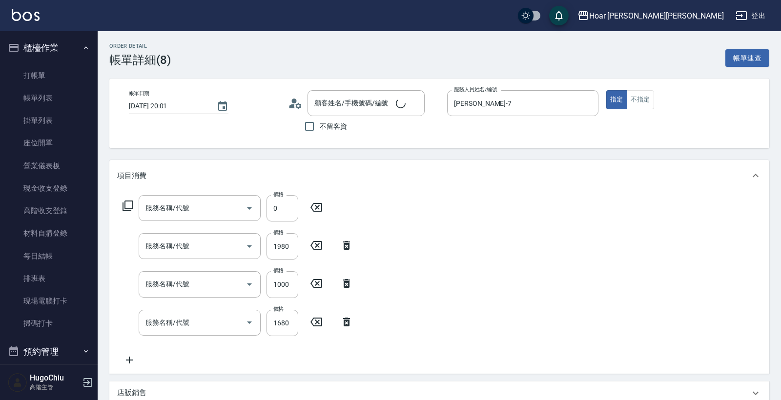
type input "燙髮（捲）(301)"
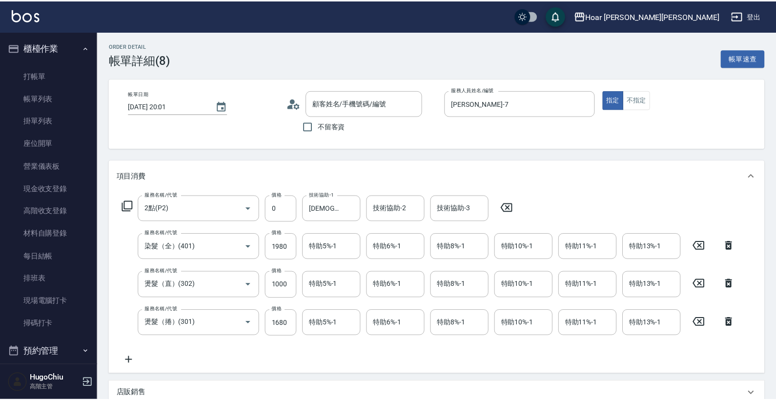
scroll to position [3, 0]
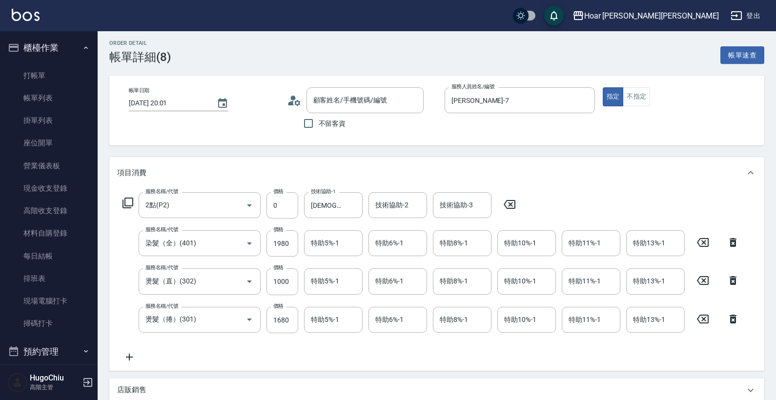
type input "[PERSON_NAME]/0917659530/"
click at [511, 204] on icon at bounding box center [510, 204] width 12 height 9
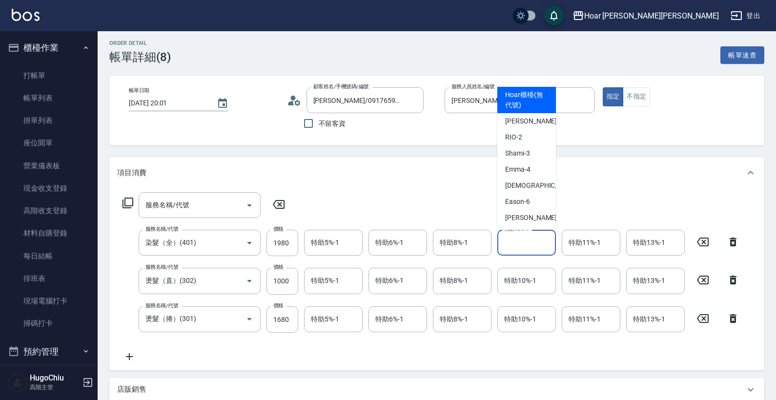
click at [527, 243] on div "特助10%-1 特助10%-1" at bounding box center [526, 243] width 59 height 26
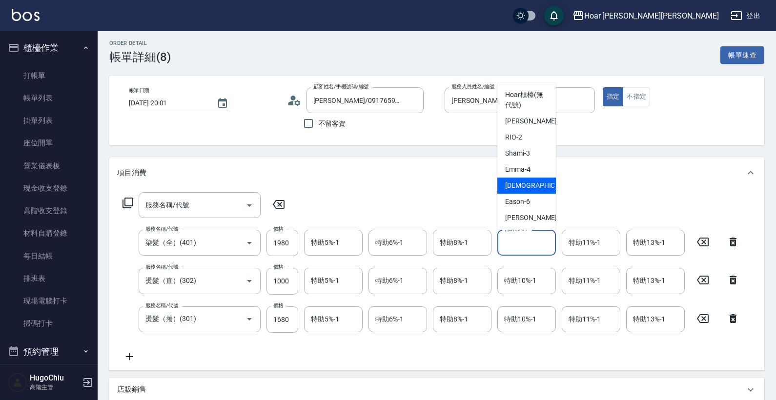
click at [523, 188] on span "[DEMOGRAPHIC_DATA] -5" at bounding box center [543, 186] width 77 height 10
type input "[DEMOGRAPHIC_DATA]-5"
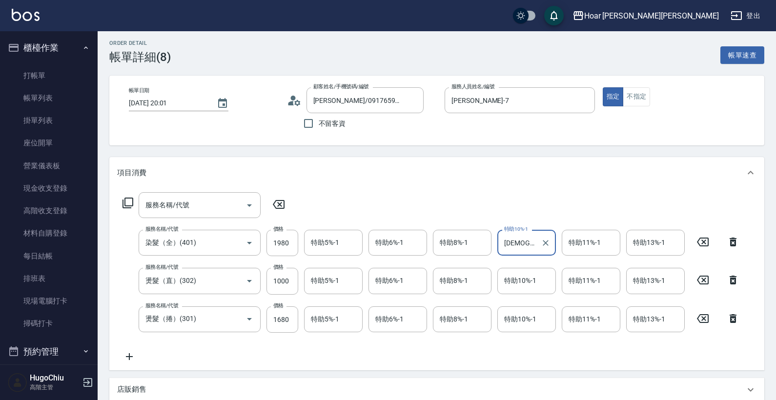
click at [547, 360] on div "服務名稱/代號 服務名稱/代號 服務名稱/代號 染髮（全）(401) 服務名稱/代號 價格 1980 價格 特助5%-1 特助5%-1 特助6%-1 特助6%…" at bounding box center [431, 277] width 628 height 170
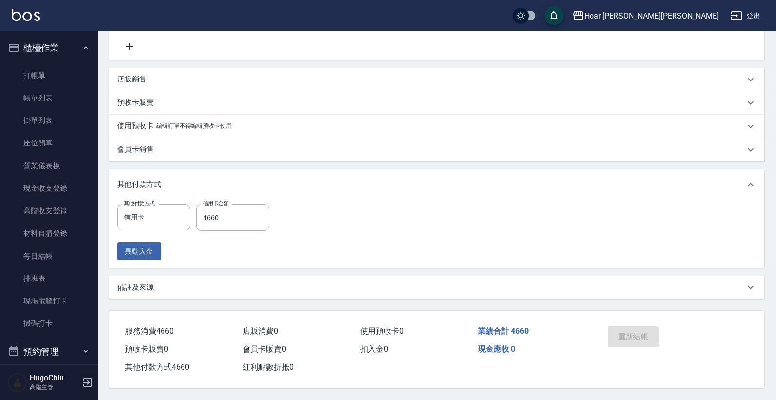
scroll to position [315, 0]
click at [635, 337] on div "重新結帳" at bounding box center [638, 344] width 69 height 42
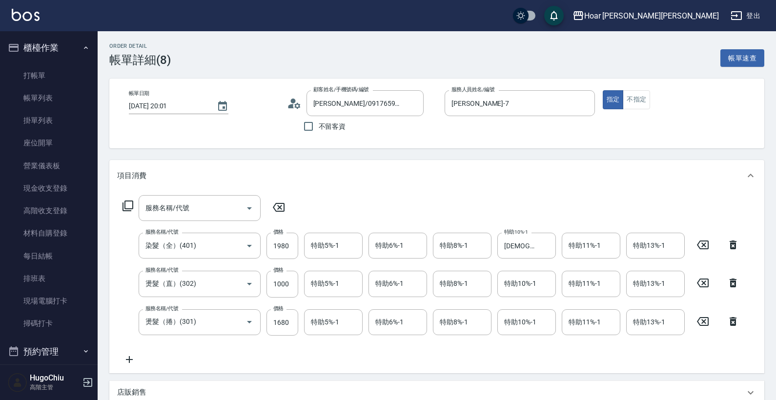
scroll to position [0, 0]
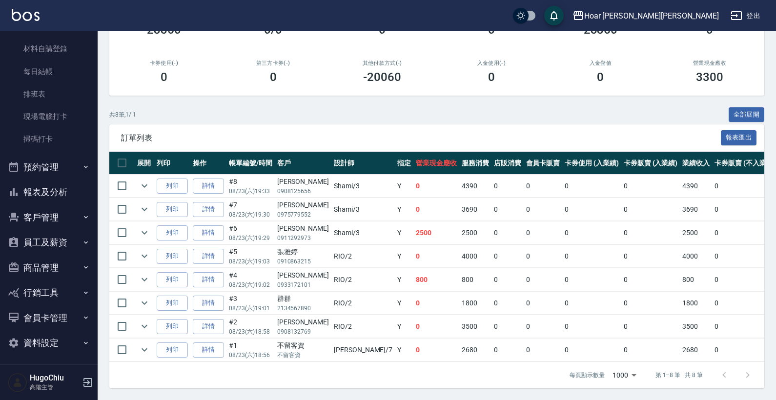
scroll to position [184, 0]
click at [52, 237] on button "員工及薪資" at bounding box center [49, 243] width 90 height 25
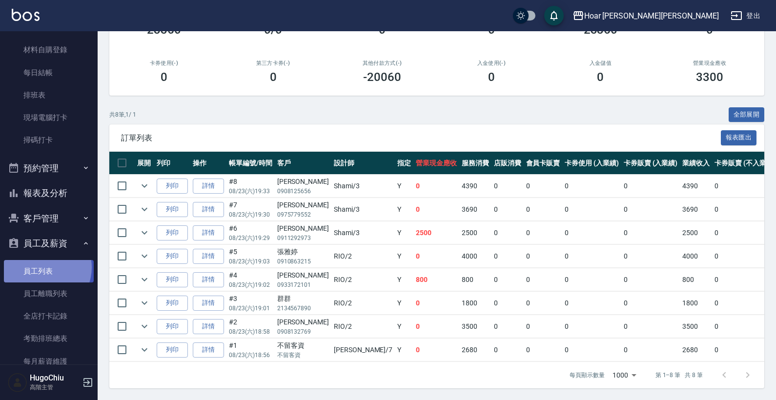
click at [42, 265] on link "員工列表" at bounding box center [49, 271] width 90 height 22
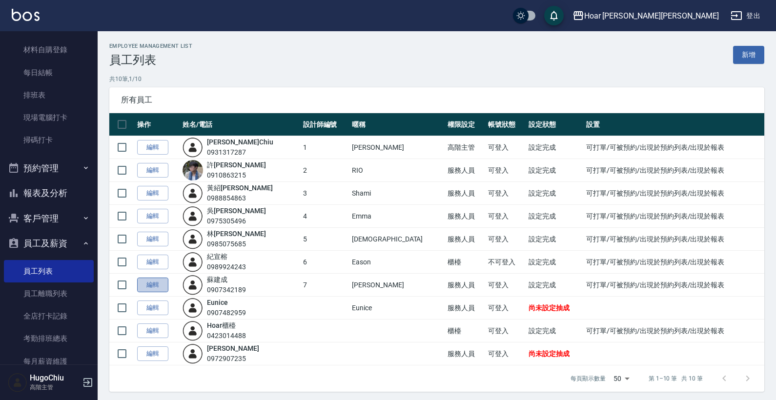
click at [159, 285] on link "編輯" at bounding box center [152, 285] width 31 height 15
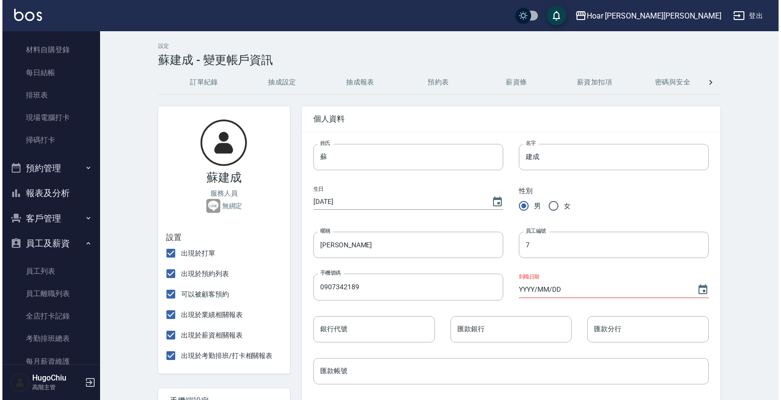
scroll to position [0, 125]
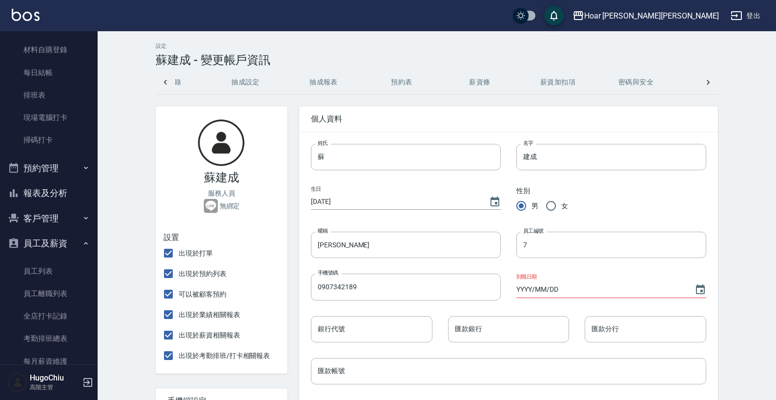
click at [321, 85] on button "抽成報表" at bounding box center [324, 82] width 78 height 23
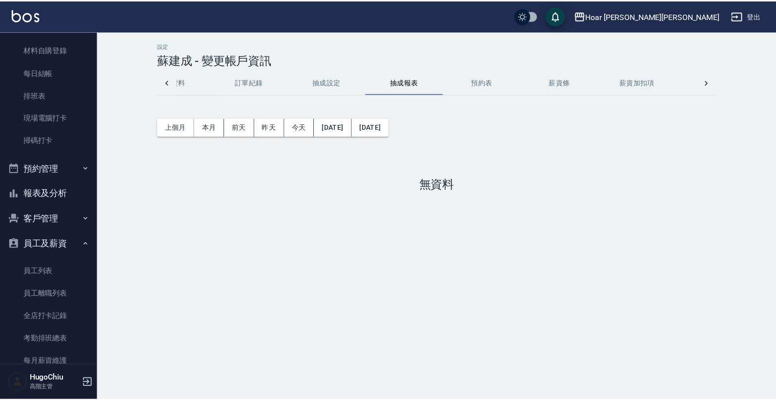
scroll to position [0, 43]
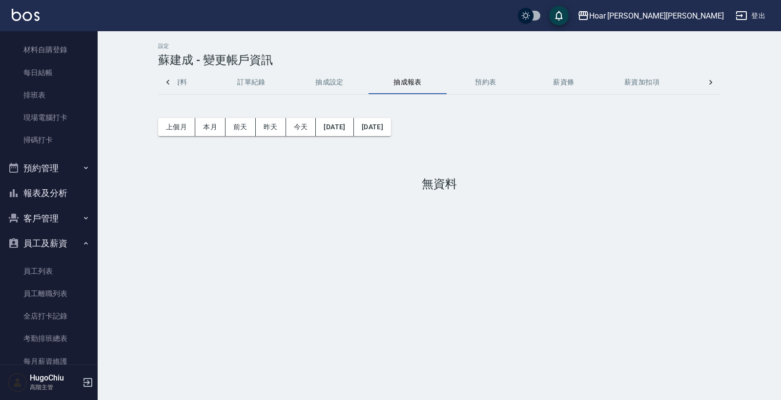
click at [330, 83] on button "抽成設定" at bounding box center [329, 82] width 78 height 23
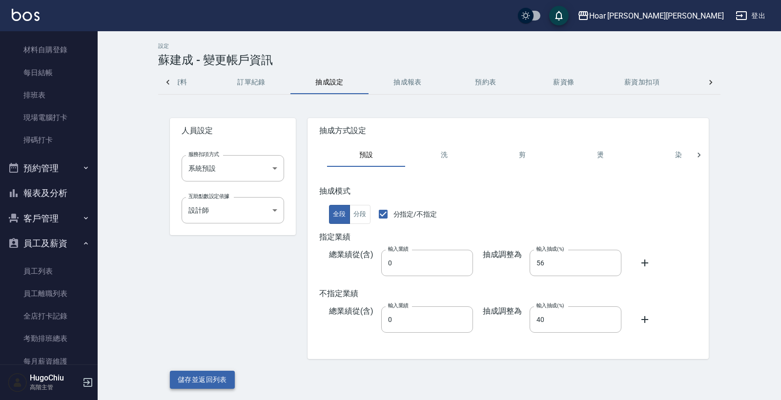
click at [195, 383] on button "儲存並返回列表" at bounding box center [202, 380] width 65 height 18
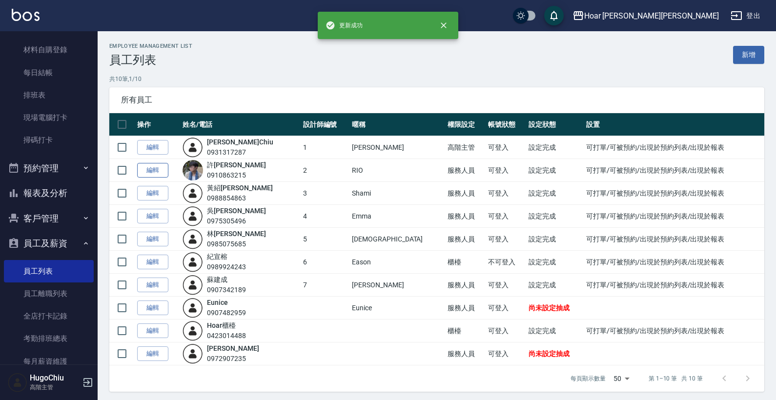
click at [154, 169] on link "編輯" at bounding box center [152, 170] width 31 height 15
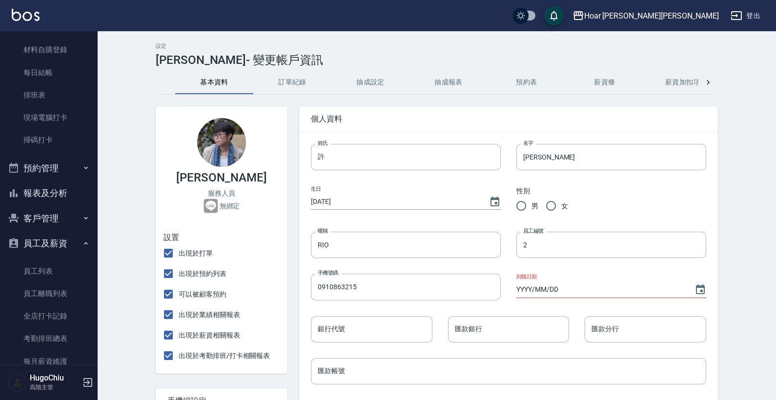
click at [385, 71] on button "抽成設定" at bounding box center [370, 82] width 78 height 23
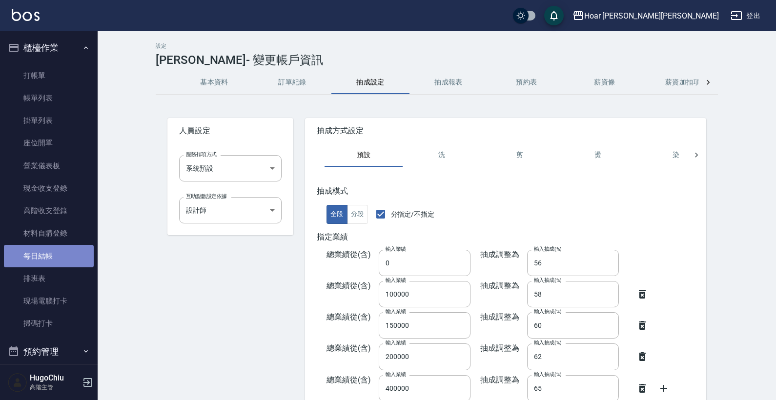
click at [48, 260] on link "每日結帳" at bounding box center [49, 256] width 90 height 22
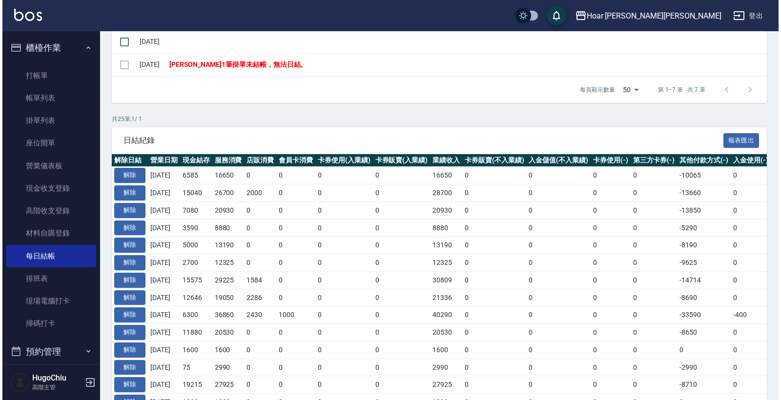
scroll to position [267, 0]
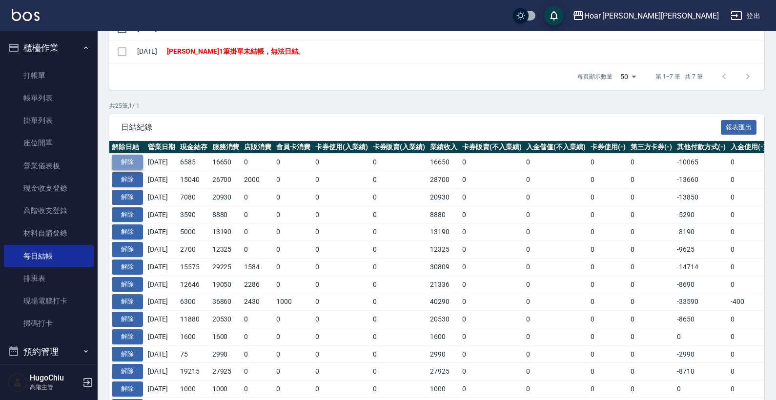
click at [129, 161] on button "解除" at bounding box center [127, 162] width 31 height 15
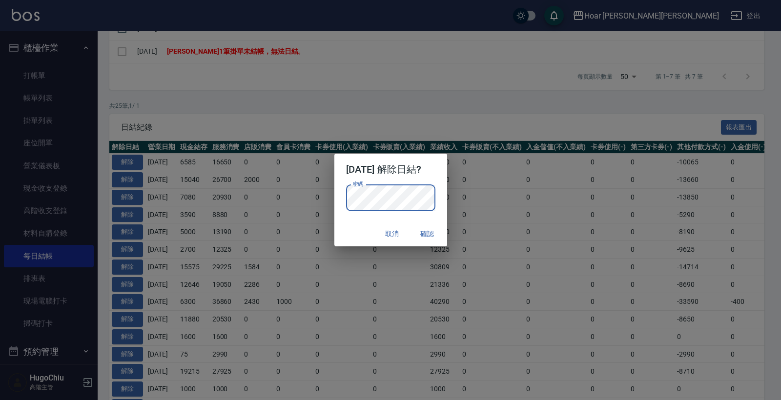
click at [334, 198] on div "密碼 密碼" at bounding box center [390, 203] width 113 height 36
click at [430, 234] on button "確認" at bounding box center [427, 234] width 31 height 18
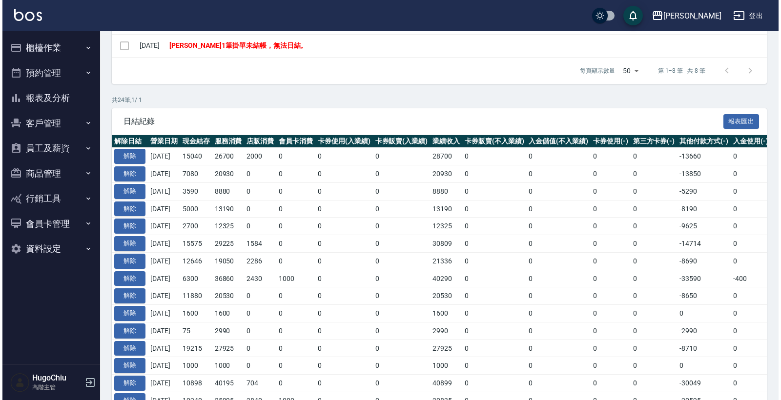
scroll to position [296, 0]
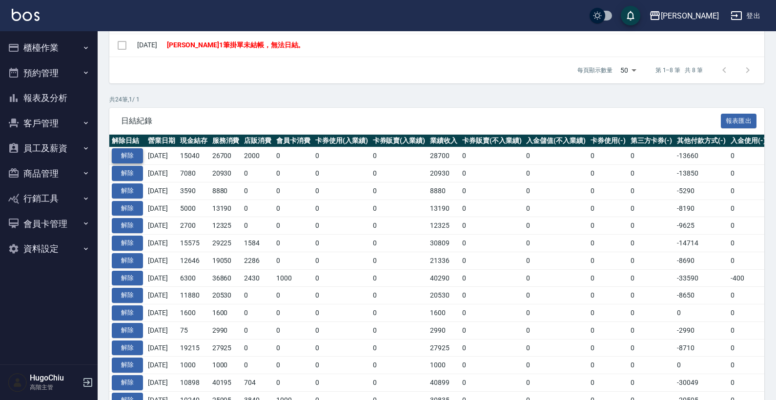
click at [134, 155] on button "解除" at bounding box center [127, 155] width 31 height 15
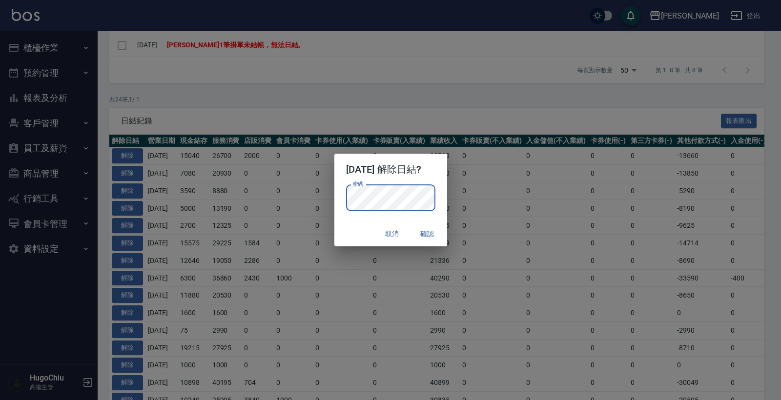
click at [439, 235] on button "確認" at bounding box center [427, 234] width 31 height 18
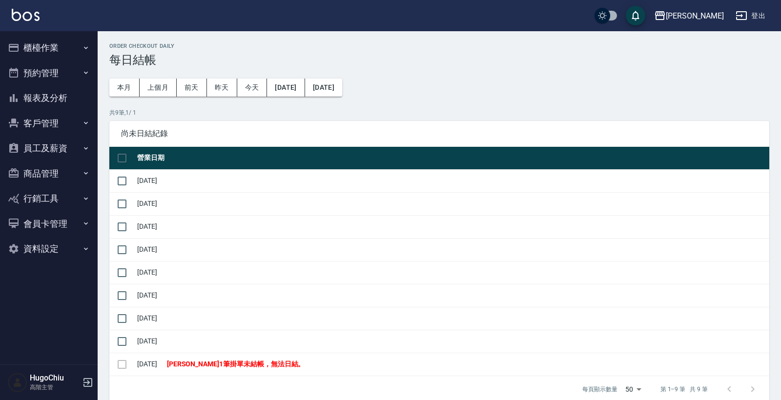
scroll to position [296, 0]
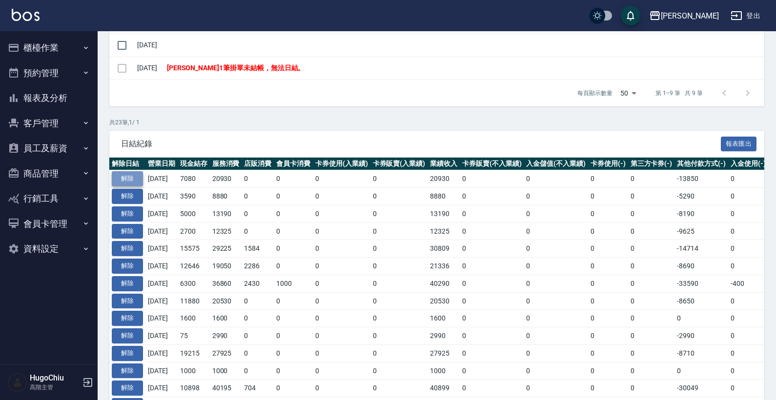
click at [138, 180] on button "解除" at bounding box center [127, 178] width 31 height 15
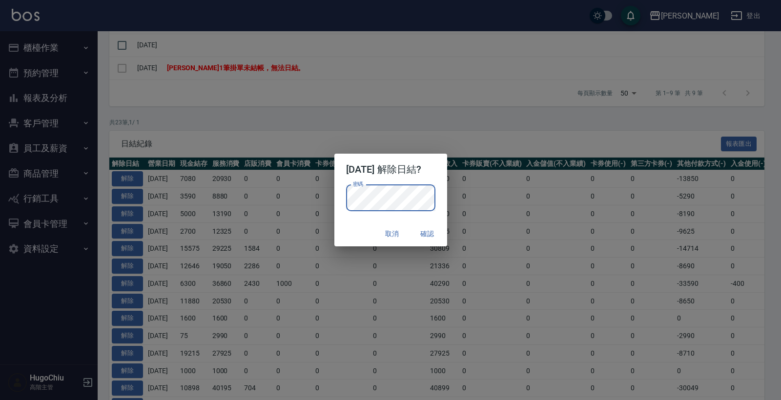
click at [433, 231] on button "確認" at bounding box center [427, 234] width 31 height 18
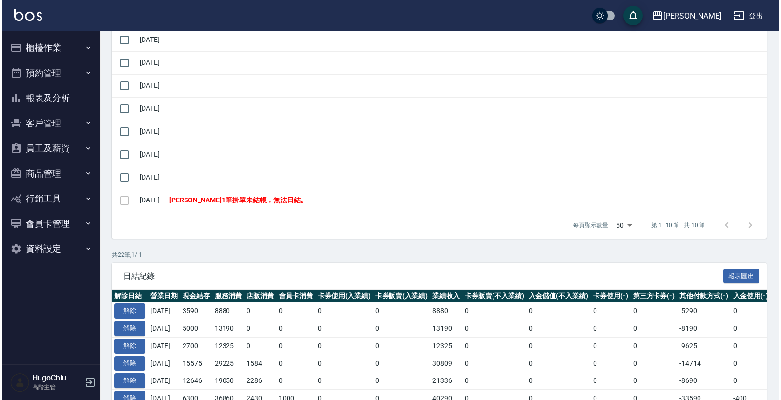
scroll to position [296, 0]
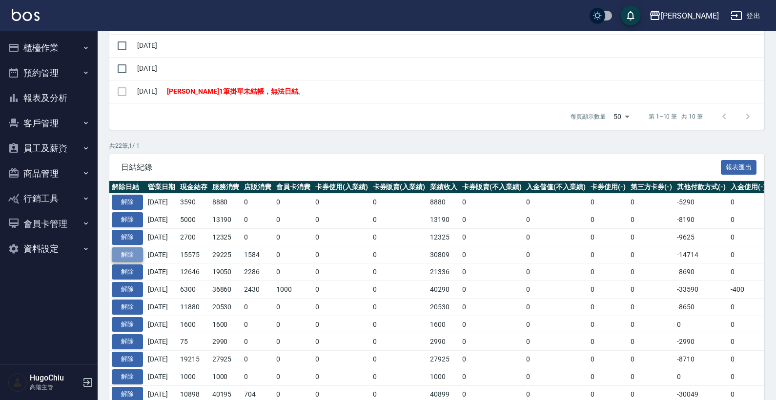
click at [136, 249] on button "解除" at bounding box center [127, 254] width 31 height 15
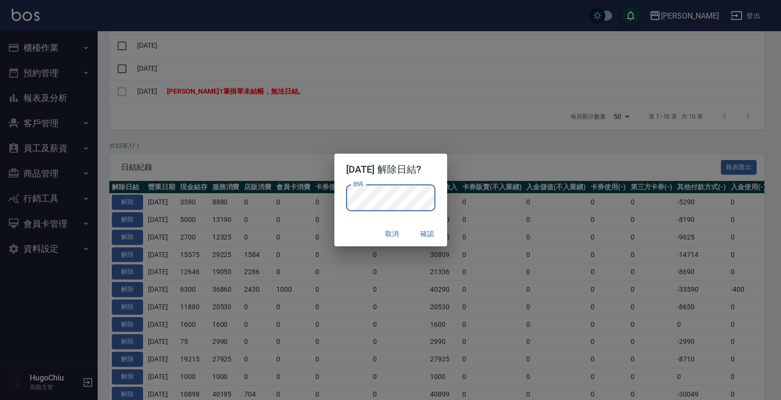
click at [430, 234] on button "確認" at bounding box center [427, 234] width 31 height 18
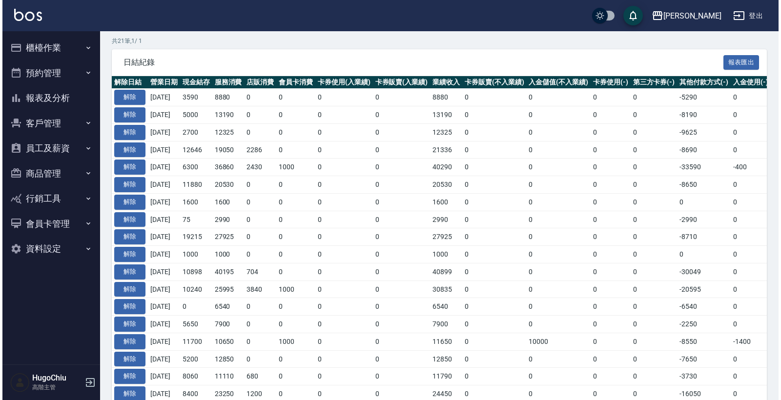
scroll to position [424, 0]
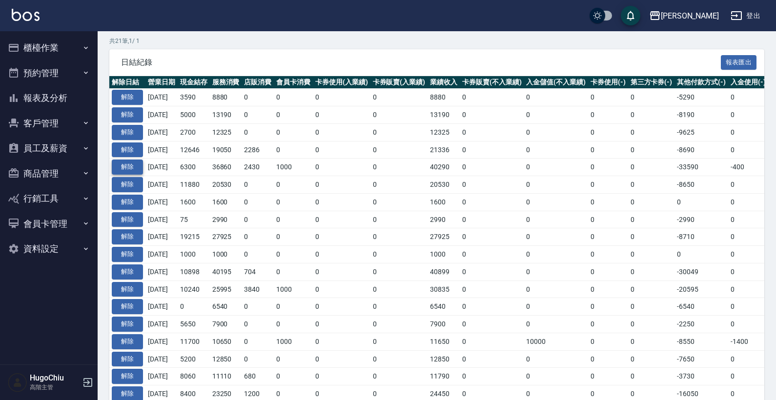
click at [135, 167] on button "解除" at bounding box center [127, 167] width 31 height 15
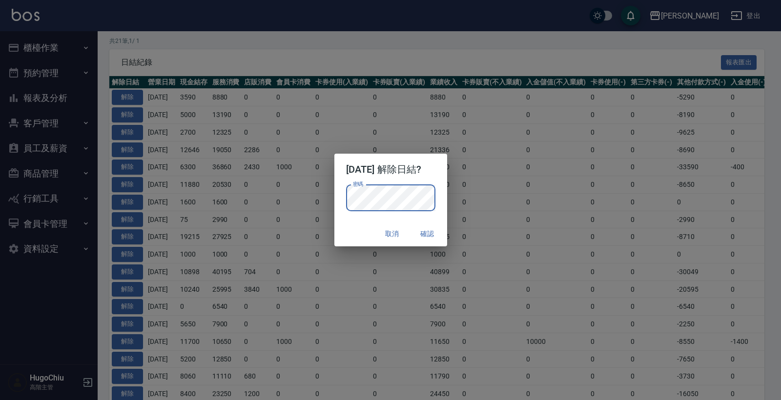
click at [431, 235] on button "確認" at bounding box center [427, 234] width 31 height 18
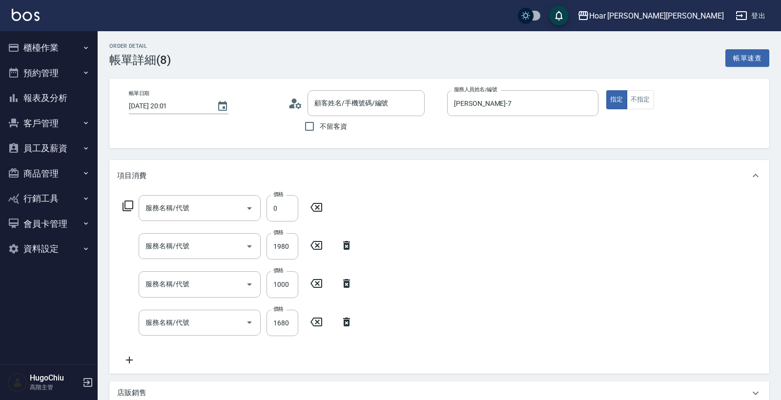
type input "2點(P2)"
type input "染髮（全）(401)"
type input "燙髮（直）(302)"
type input "燙髮（捲）(301)"
type input "[PERSON_NAME]/0917659530/"
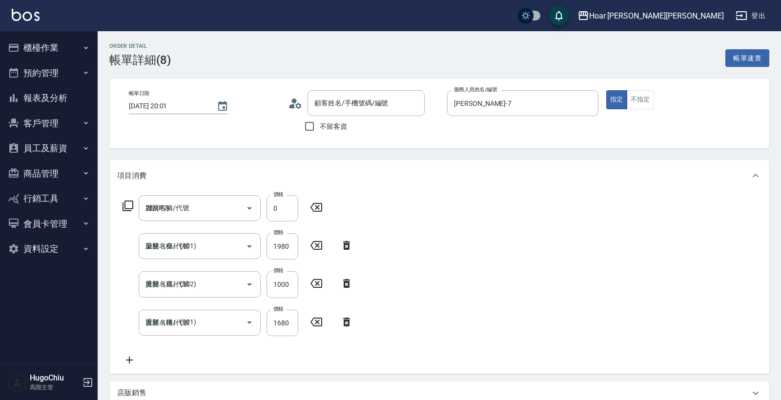
type input "信用卡"
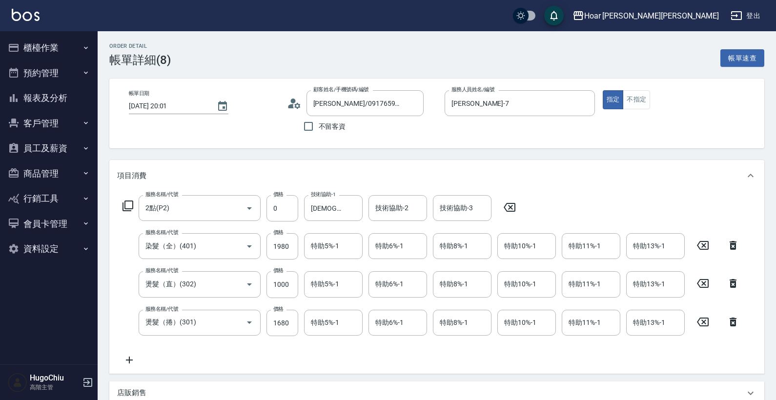
click at [511, 212] on icon at bounding box center [510, 207] width 12 height 9
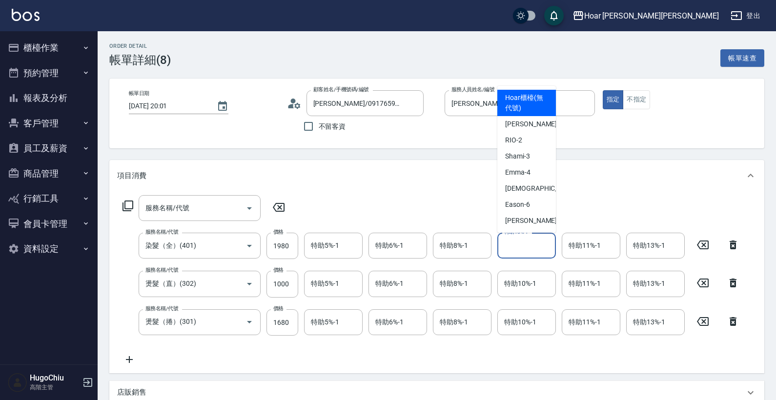
click at [512, 247] on div "特助10%-1 特助10%-1" at bounding box center [526, 246] width 59 height 26
drag, startPoint x: 531, startPoint y: 188, endPoint x: 536, endPoint y: 229, distance: 41.3
click at [531, 188] on div "[DEMOGRAPHIC_DATA] -5" at bounding box center [526, 189] width 59 height 16
type input "[DEMOGRAPHIC_DATA]-5"
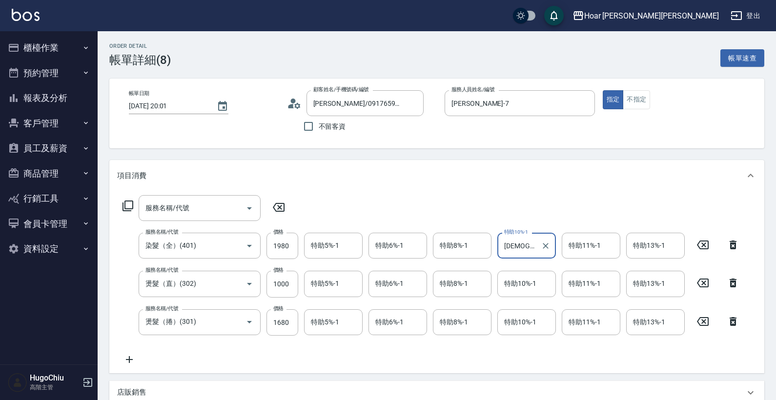
click at [533, 361] on div "服務名稱/代號 服務名稱/代號 服務名稱/代號 染髮（全）(401) 服務名稱/代號 價格 1980 價格 特助5%-1 特助5%-1 特助6%-1 特助6%…" at bounding box center [431, 280] width 628 height 170
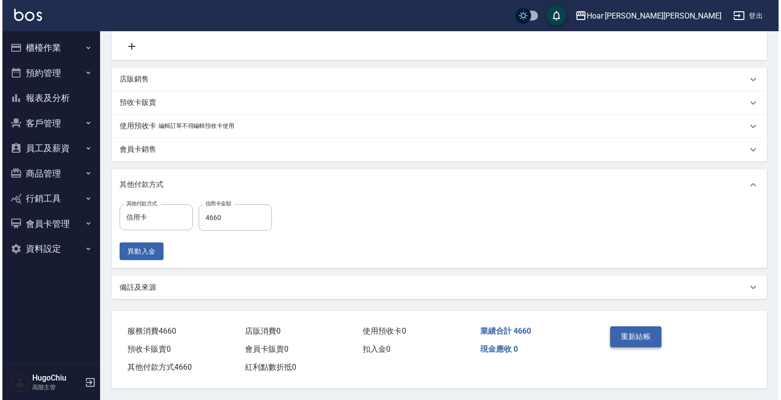
scroll to position [318, 0]
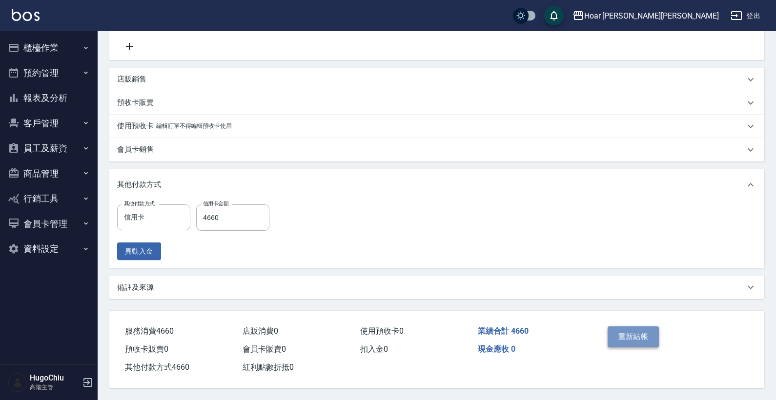
click at [624, 327] on button "重新結帳" at bounding box center [634, 337] width 52 height 20
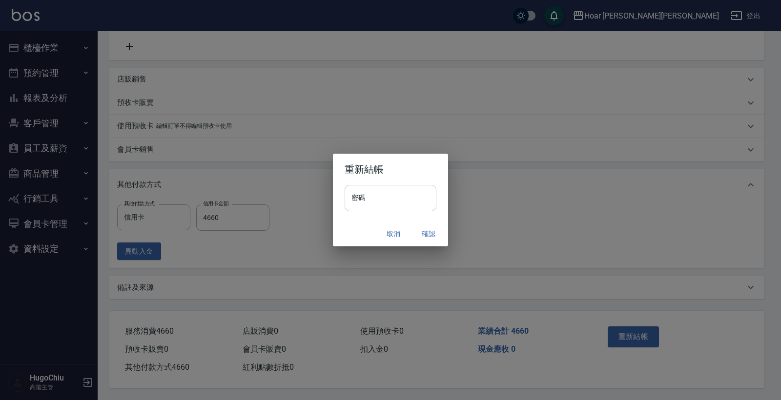
click at [426, 205] on input "密碼" at bounding box center [391, 198] width 92 height 26
type input "********"
click at [429, 233] on button "確認" at bounding box center [428, 234] width 31 height 18
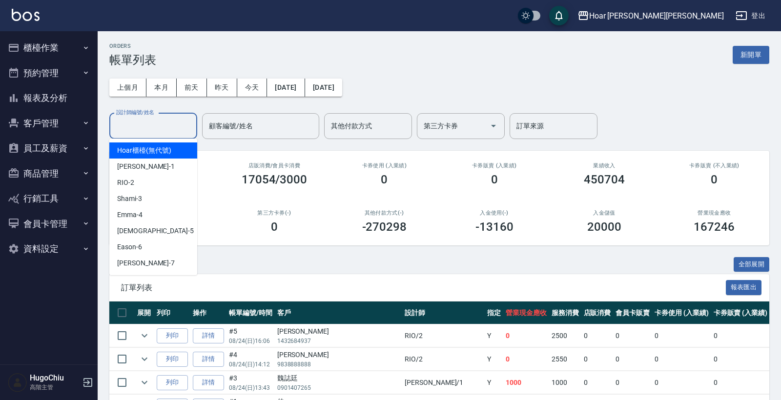
click at [157, 124] on div "設計師編號/姓名 設計師編號/姓名" at bounding box center [153, 126] width 88 height 26
click at [159, 131] on input "設計師編號/姓名" at bounding box center [153, 126] width 79 height 17
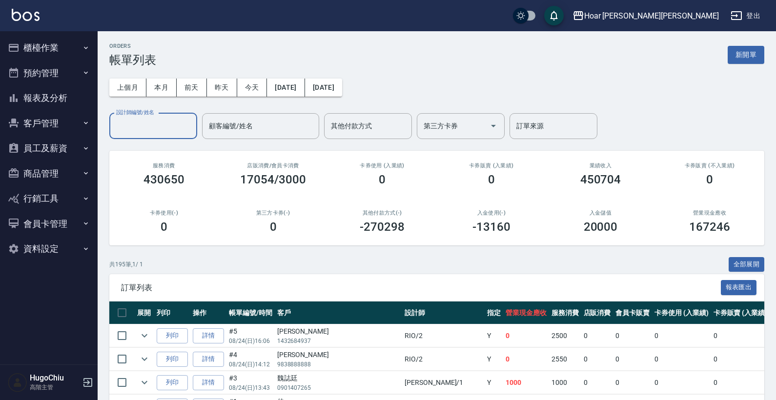
click at [164, 132] on input "設計師編號/姓名" at bounding box center [153, 126] width 79 height 17
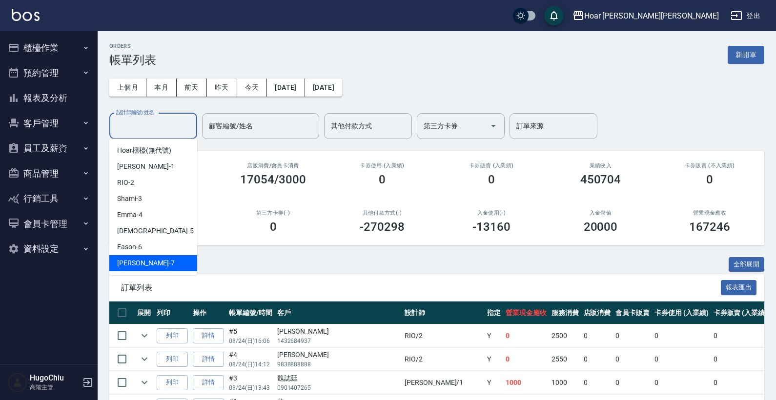
click at [145, 261] on div "[PERSON_NAME] -7" at bounding box center [153, 263] width 88 height 16
type input "[PERSON_NAME]-7"
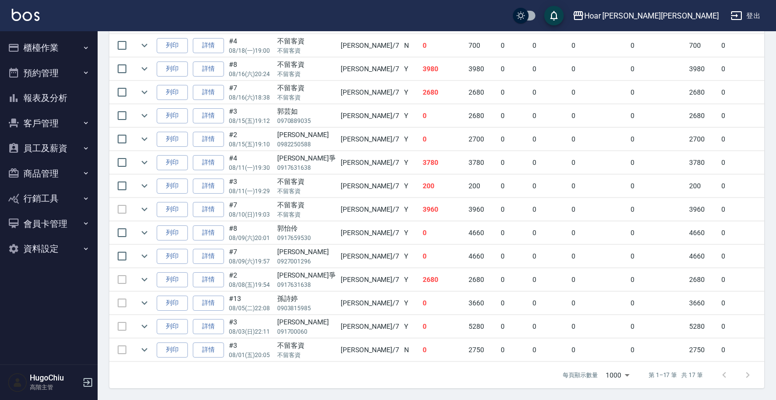
scroll to position [368, 0]
click at [148, 227] on icon "expand row" at bounding box center [145, 233] width 12 height 12
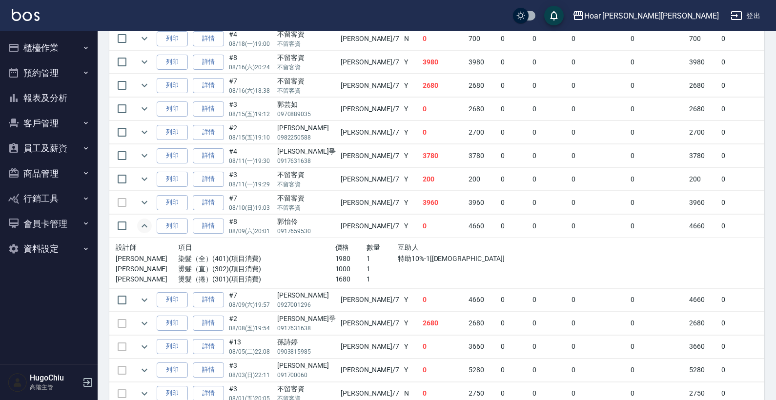
click at [144, 227] on icon "expand row" at bounding box center [145, 226] width 12 height 12
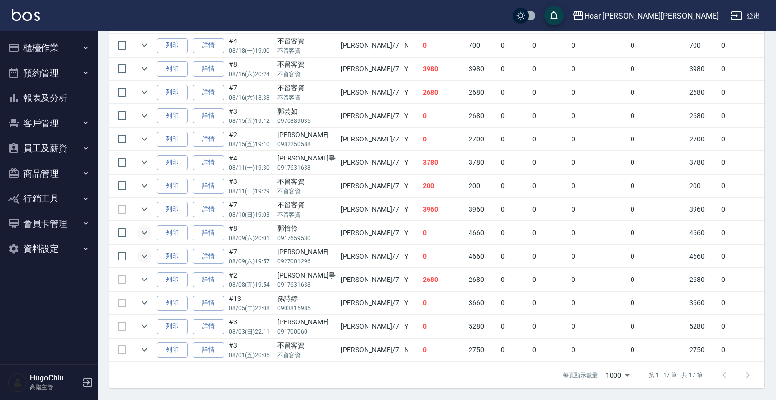
click at [146, 254] on icon "expand row" at bounding box center [145, 256] width 12 height 12
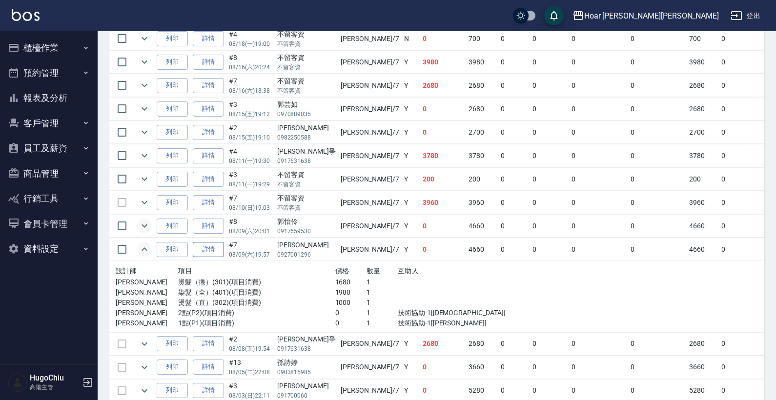
click at [197, 249] on link "詳情" at bounding box center [208, 249] width 31 height 15
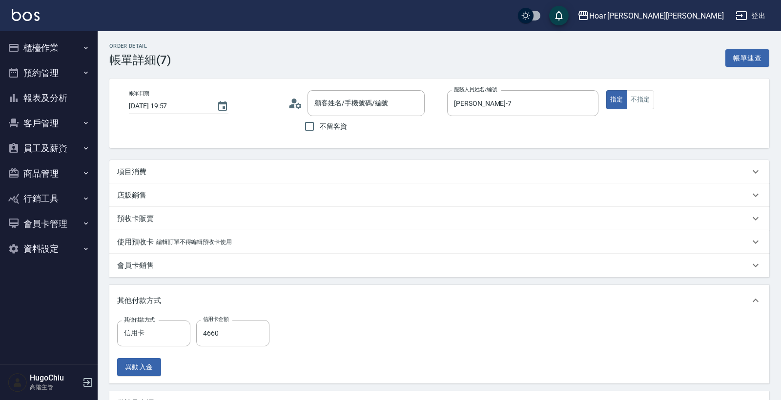
type input "[DATE] 19:57"
type input "[PERSON_NAME]-7"
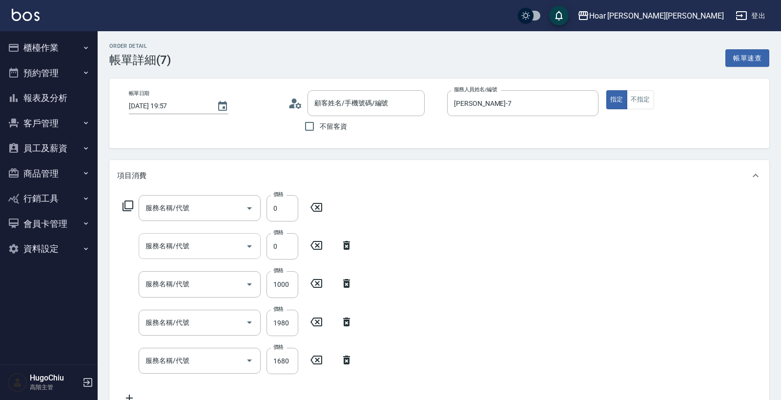
type input "[PERSON_NAME]/0927001296/"
type input "1點(P1)"
type input "2點(P2)"
type input "燙髮（直）(302)"
type input "染髮（全）(401)"
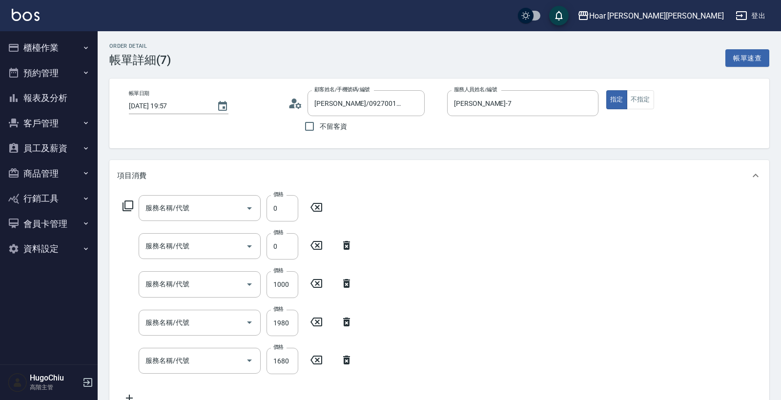
type input "燙髮（捲）(301)"
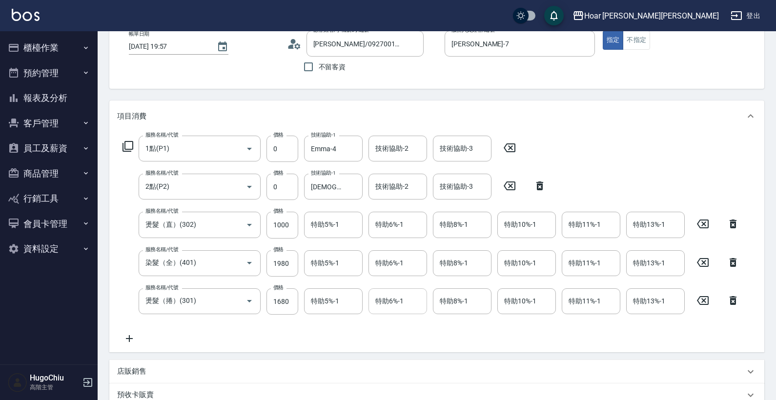
scroll to position [59, 0]
click at [507, 147] on icon at bounding box center [509, 149] width 24 height 12
click at [540, 186] on icon at bounding box center [540, 186] width 24 height 12
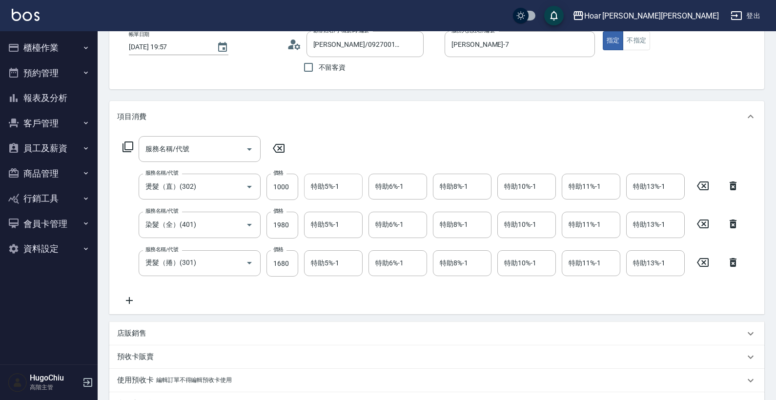
scroll to position [58, 0]
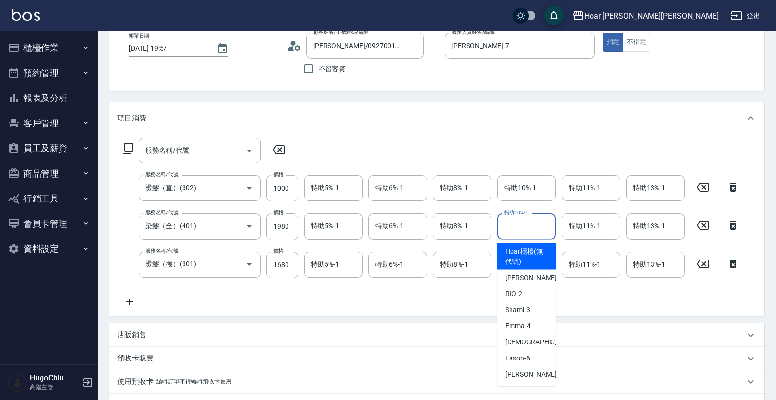
click at [535, 231] on input "特助10%-1" at bounding box center [527, 226] width 50 height 17
click at [519, 324] on span "Emma -4" at bounding box center [517, 326] width 25 height 10
type input "Emma-4"
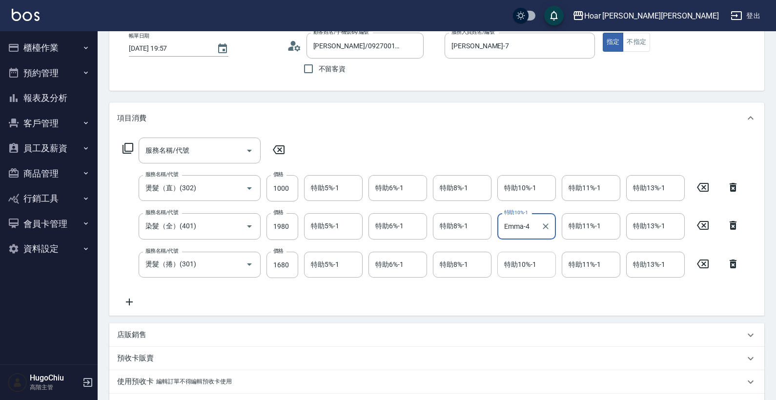
click at [526, 269] on input "特助10%-1" at bounding box center [527, 264] width 50 height 17
click at [523, 269] on input "特助10%-1" at bounding box center [527, 264] width 50 height 17
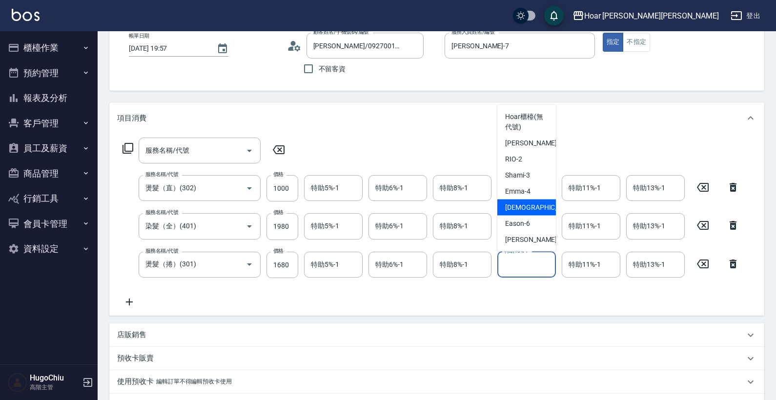
click at [525, 212] on span "[DEMOGRAPHIC_DATA] -5" at bounding box center [543, 208] width 77 height 10
type input "[DEMOGRAPHIC_DATA]-5"
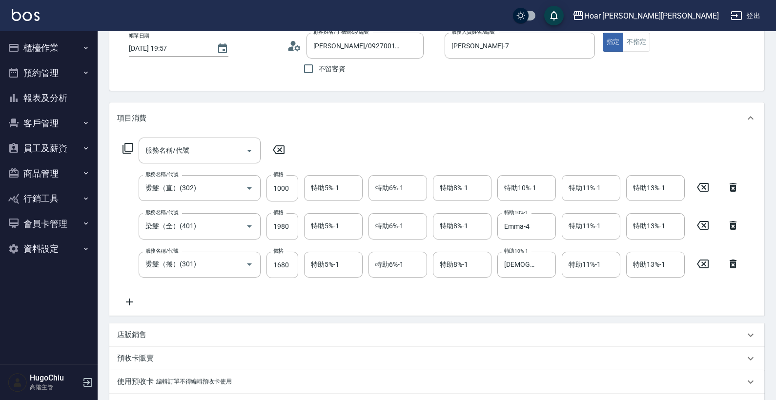
click at [548, 310] on div "服務名稱/代號 服務名稱/代號 服務名稱/代號 燙髮（直）(302) 服務名稱/代號 價格 1000 價格 特助5%-1 特助5%-1 特助6%-1 特助6%…" at bounding box center [436, 225] width 655 height 182
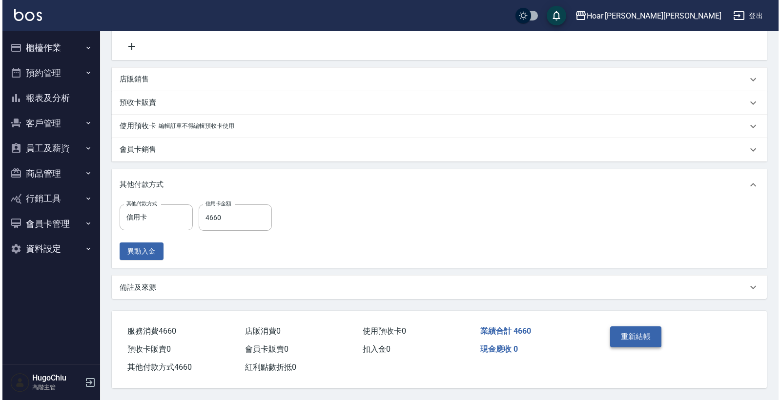
scroll to position [318, 0]
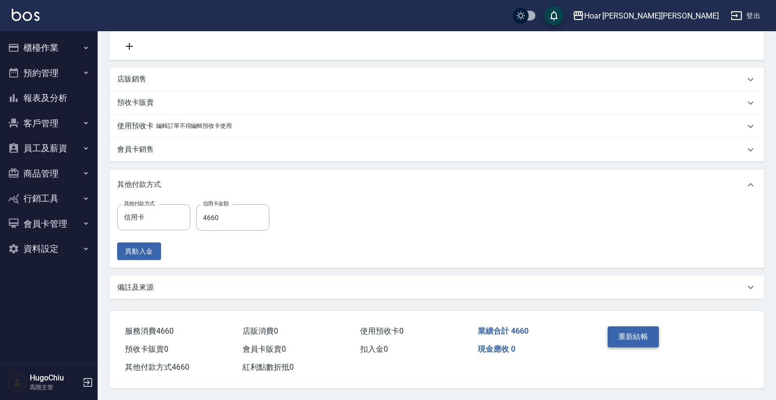
click at [627, 327] on button "重新結帳" at bounding box center [634, 337] width 52 height 20
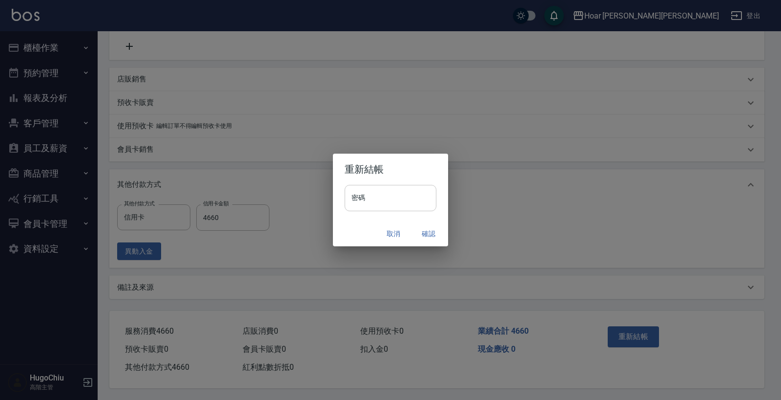
click at [409, 201] on input "密碼" at bounding box center [391, 198] width 92 height 26
type input "********"
click at [431, 235] on button "確認" at bounding box center [428, 234] width 31 height 18
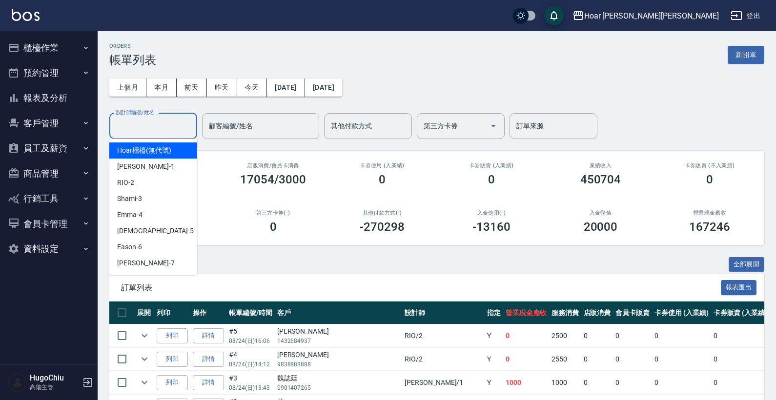
drag, startPoint x: 151, startPoint y: 123, endPoint x: 164, endPoint y: 223, distance: 100.9
click at [151, 123] on div "設計師編號/姓名 設計師編號/姓名" at bounding box center [153, 126] width 88 height 26
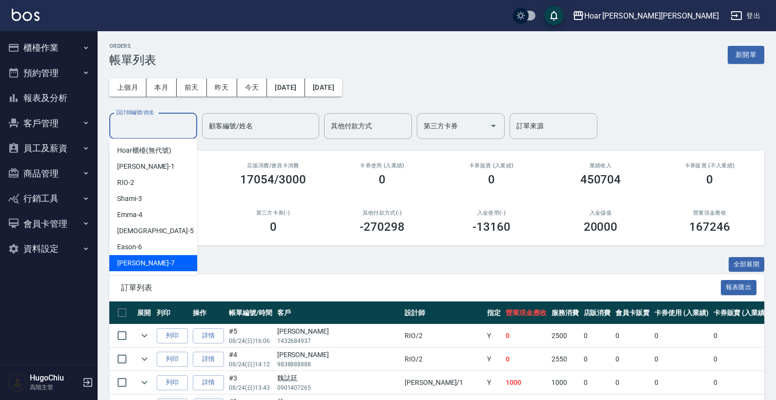
click at [159, 263] on div "[PERSON_NAME] -7" at bounding box center [153, 263] width 88 height 16
type input "[PERSON_NAME]-7"
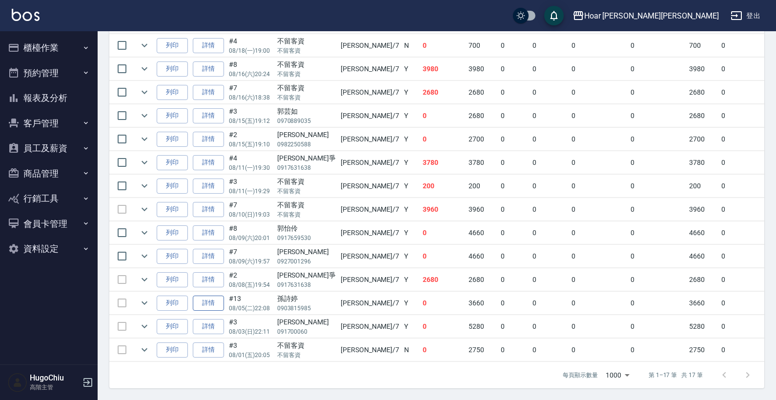
scroll to position [368, 0]
click at [145, 274] on icon "expand row" at bounding box center [145, 280] width 12 height 12
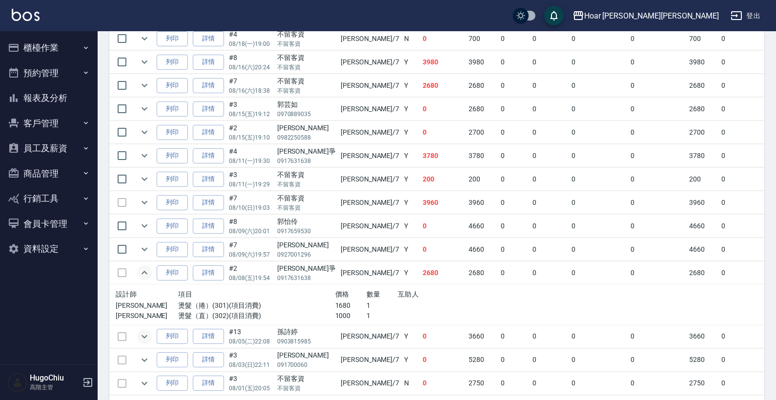
click at [149, 337] on icon "expand row" at bounding box center [145, 337] width 12 height 12
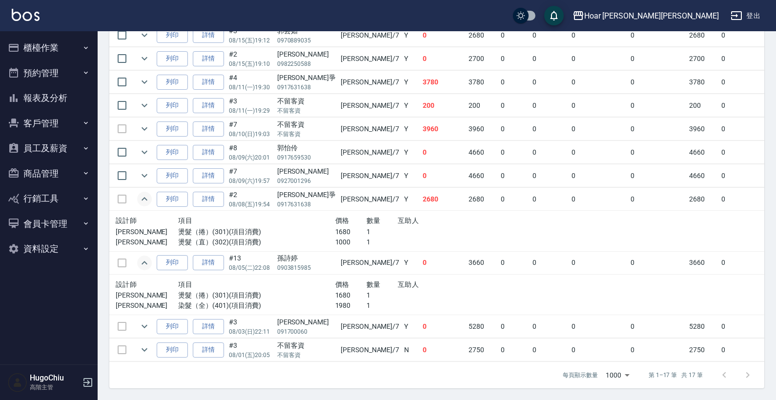
scroll to position [448, 0]
click at [143, 322] on icon "expand row" at bounding box center [145, 327] width 12 height 12
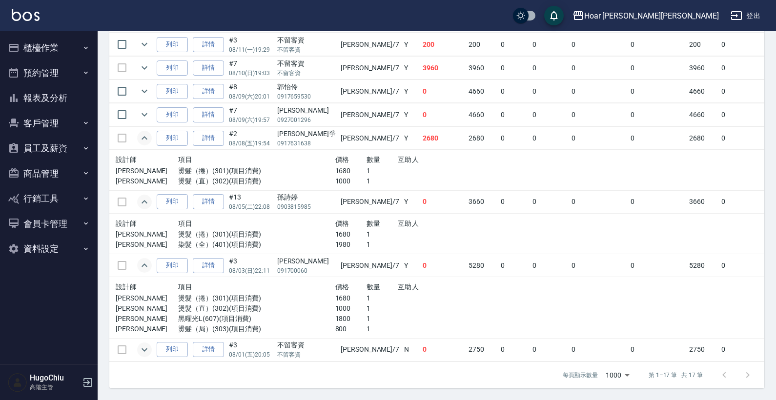
click at [148, 344] on icon "expand row" at bounding box center [145, 350] width 12 height 12
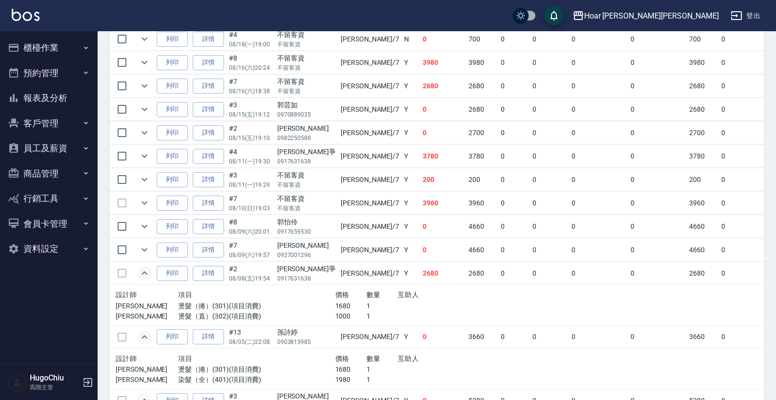
scroll to position [369, 0]
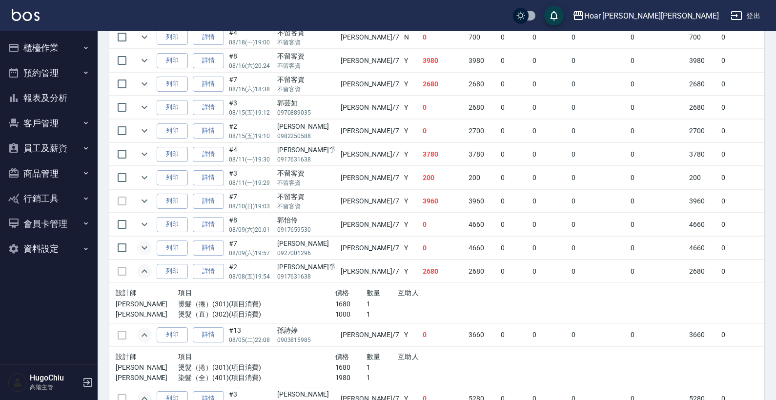
click at [143, 254] on button "expand row" at bounding box center [144, 248] width 15 height 15
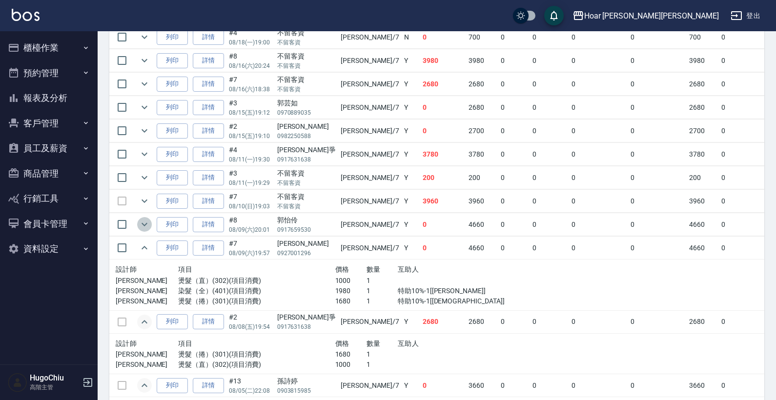
click at [144, 229] on button "expand row" at bounding box center [144, 224] width 15 height 15
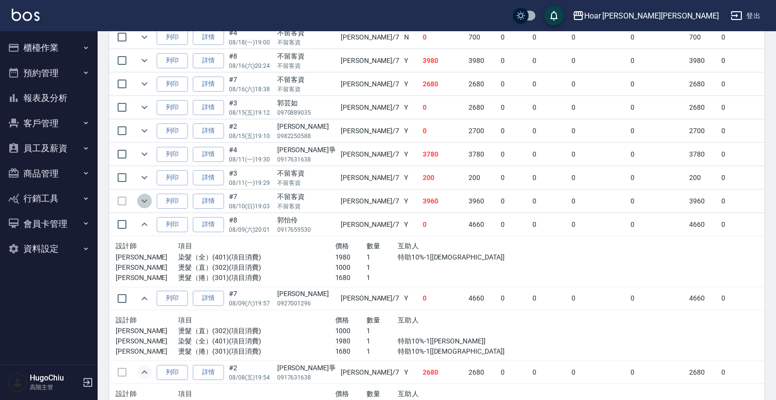
click at [145, 203] on icon "expand row" at bounding box center [145, 201] width 12 height 12
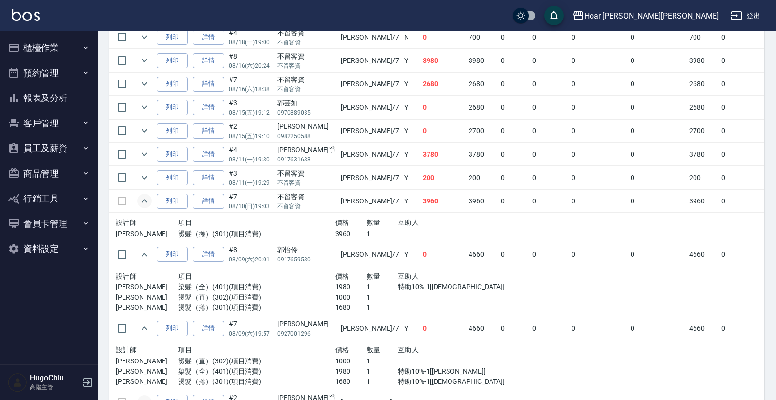
click at [134, 178] on td at bounding box center [121, 177] width 25 height 23
click at [138, 177] on button "expand row" at bounding box center [144, 177] width 15 height 15
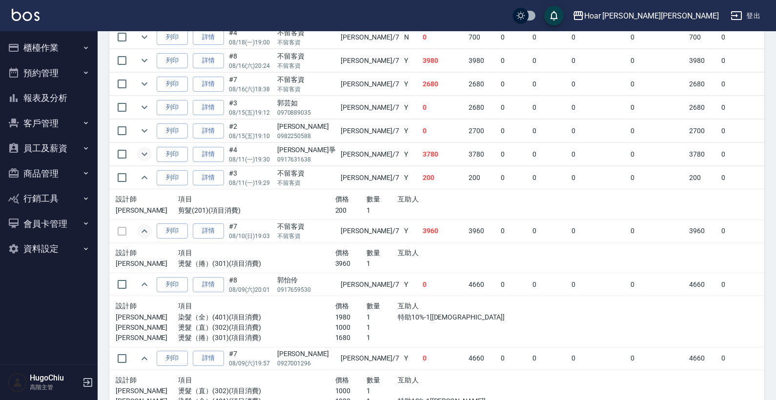
click at [144, 158] on icon "expand row" at bounding box center [145, 154] width 12 height 12
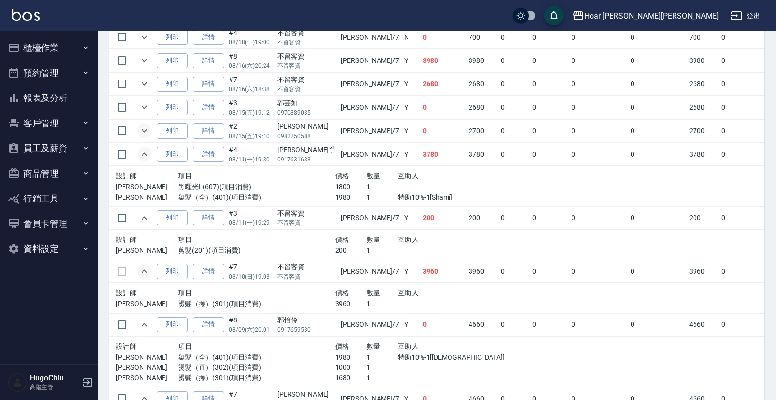
click at [147, 133] on icon "expand row" at bounding box center [145, 131] width 12 height 12
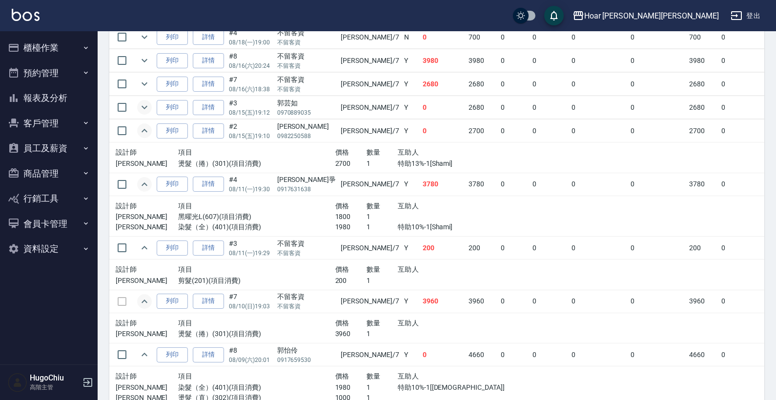
click at [145, 109] on icon "expand row" at bounding box center [145, 108] width 12 height 12
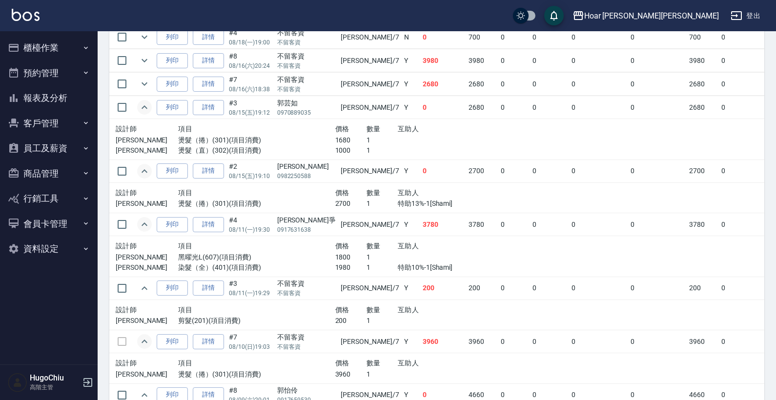
scroll to position [270, 0]
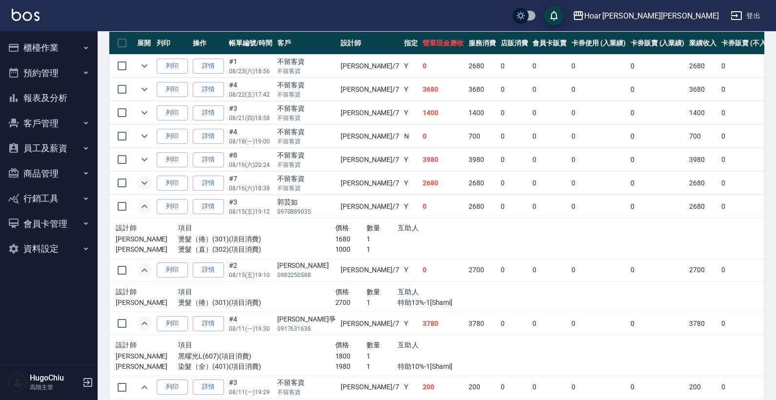
click at [146, 188] on button "expand row" at bounding box center [144, 183] width 15 height 15
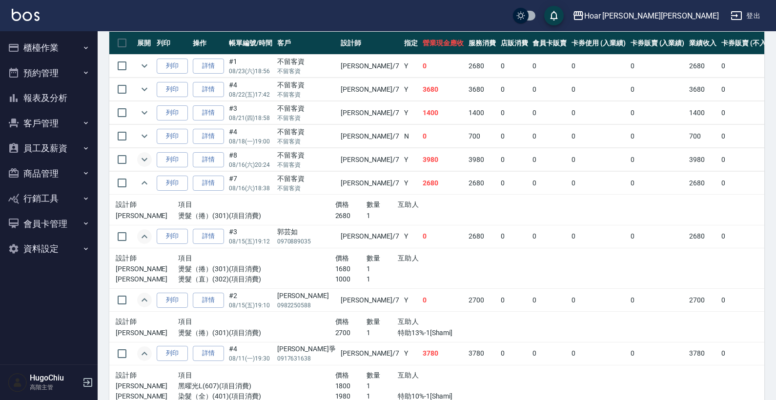
click at [143, 162] on icon "expand row" at bounding box center [145, 160] width 12 height 12
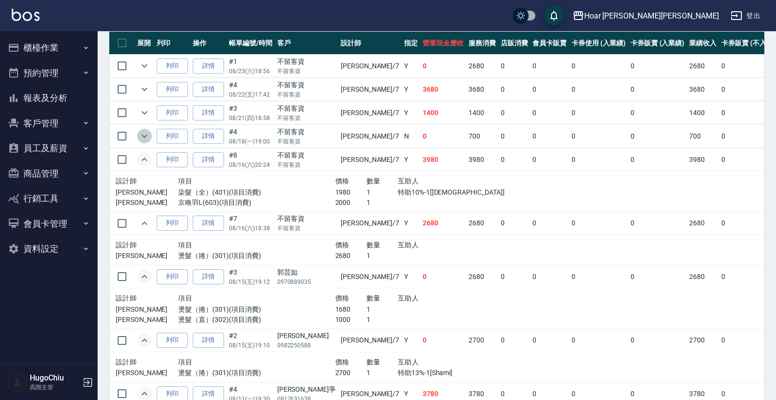
click at [144, 138] on icon "expand row" at bounding box center [145, 136] width 12 height 12
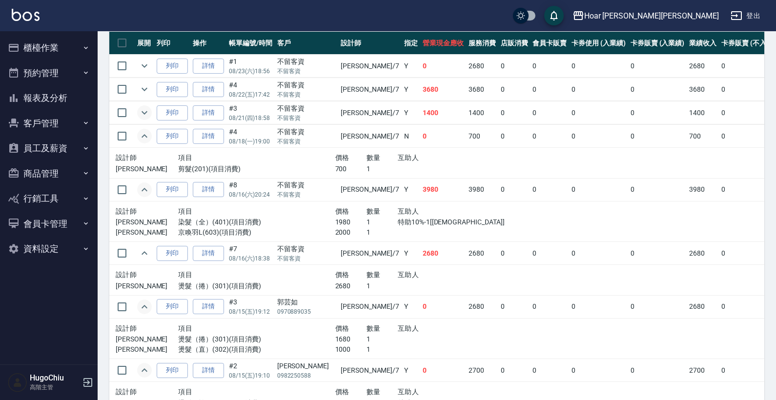
click at [144, 115] on icon "expand row" at bounding box center [145, 113] width 12 height 12
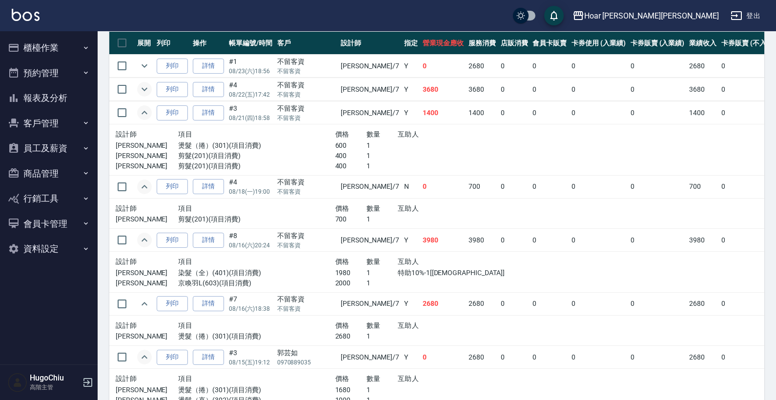
click at [141, 87] on icon "expand row" at bounding box center [145, 89] width 12 height 12
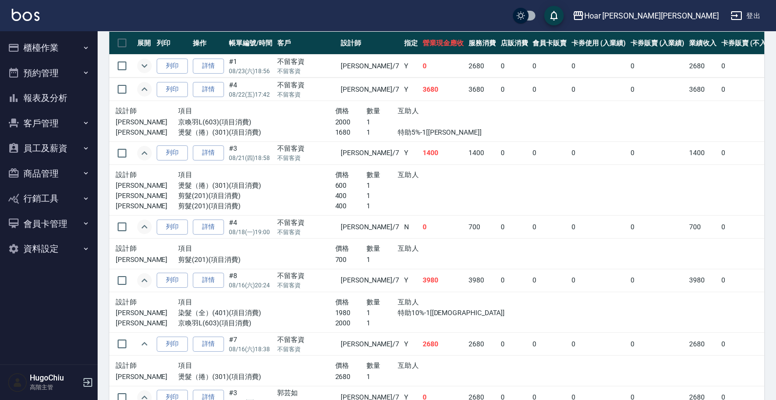
click at [146, 68] on icon "expand row" at bounding box center [145, 66] width 12 height 12
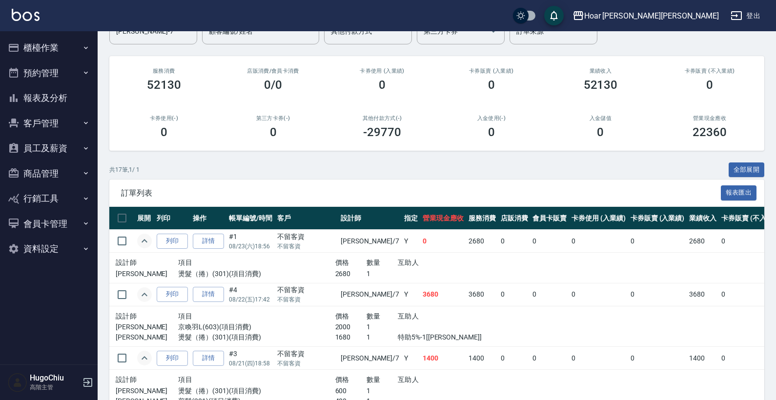
scroll to position [89, 0]
